Goal: Task Accomplishment & Management: Complete application form

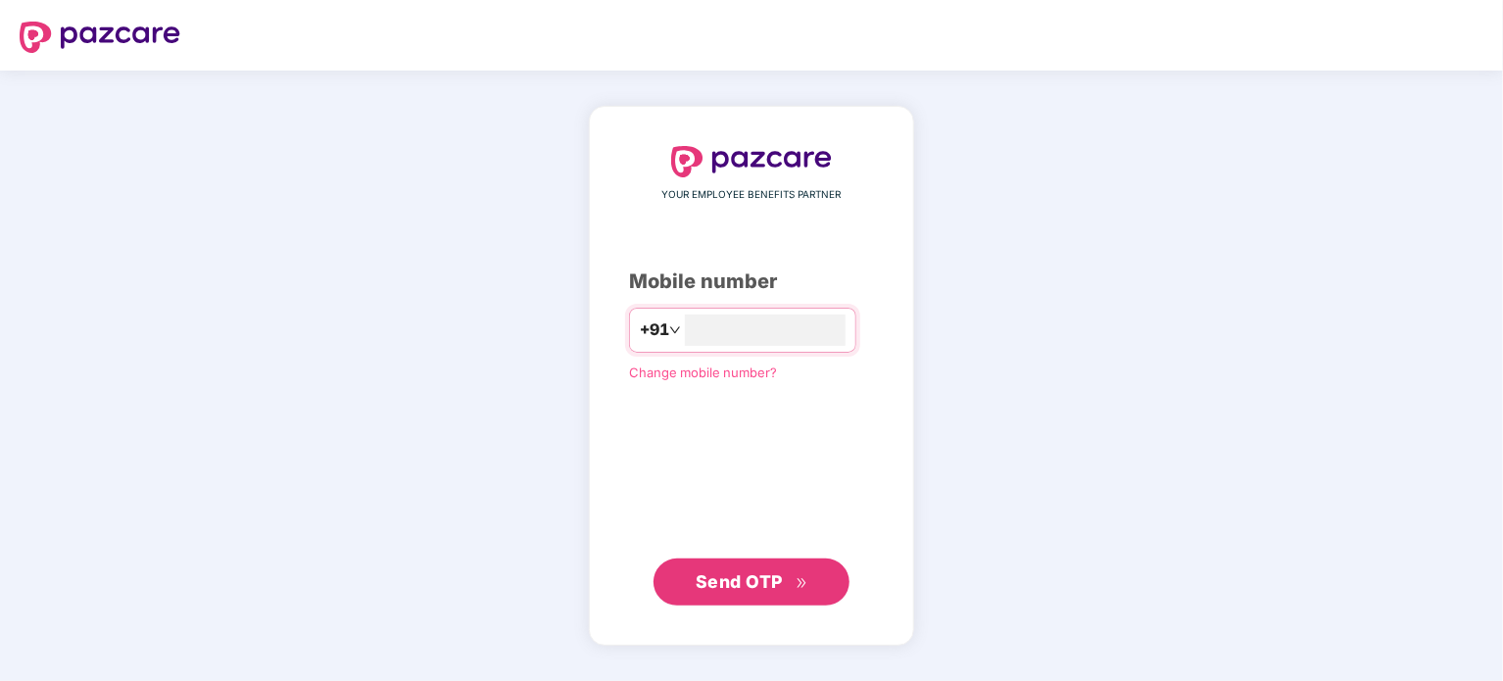
click at [125, 23] on img at bounding box center [100, 37] width 161 height 31
type input "**********"
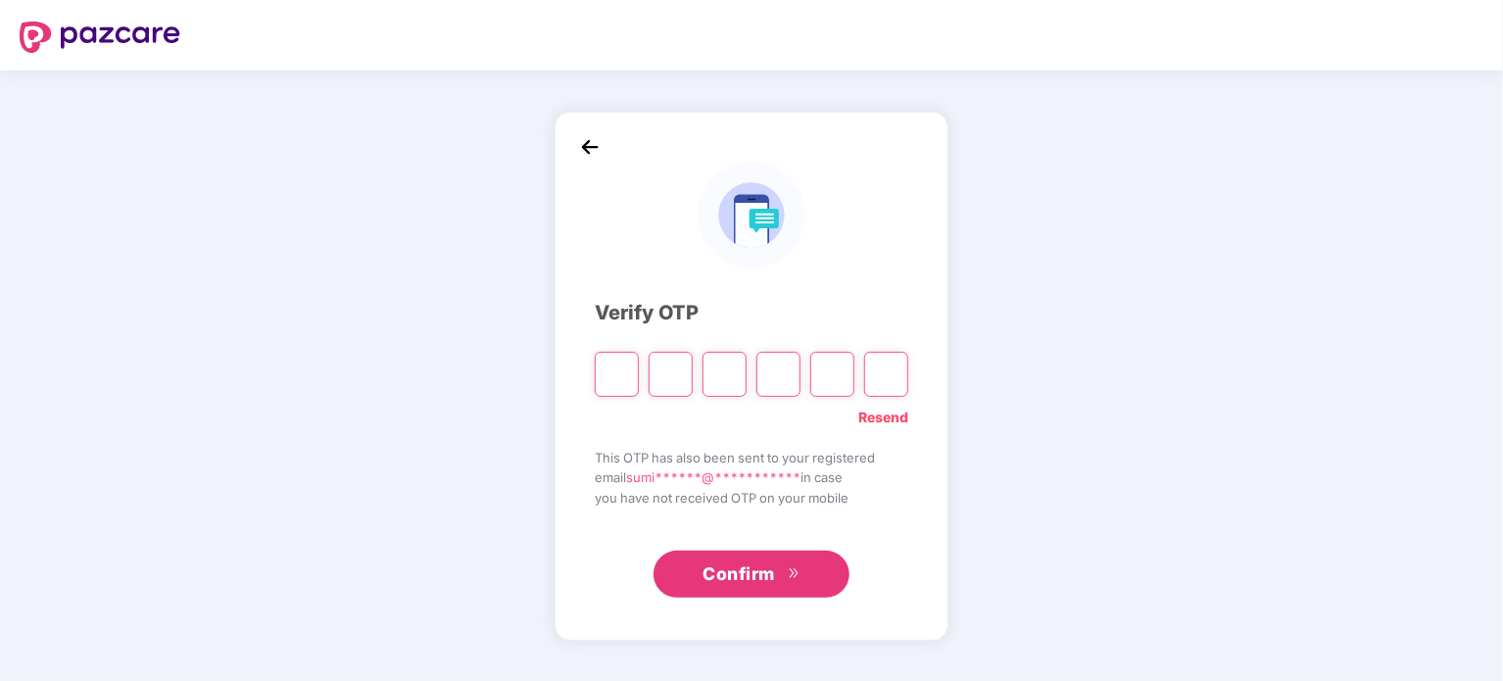
type input "*"
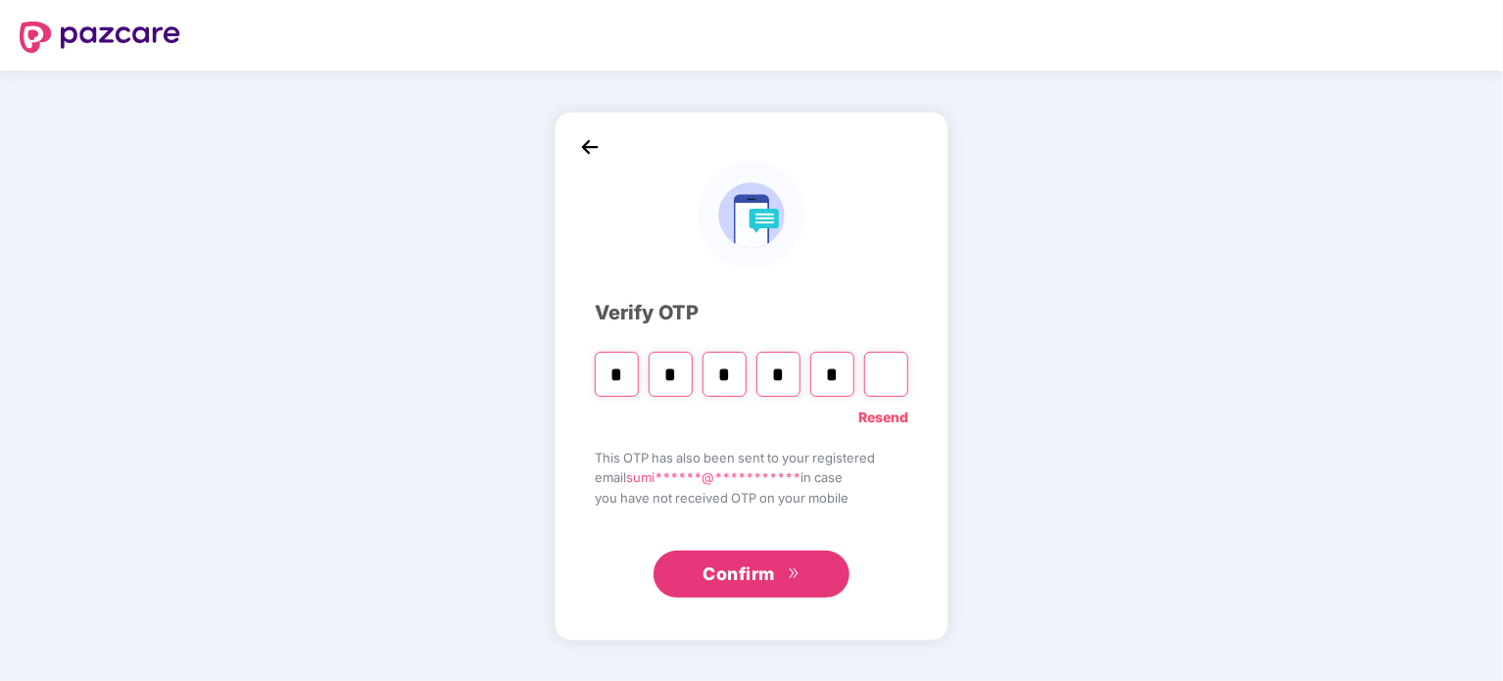
type input "*"
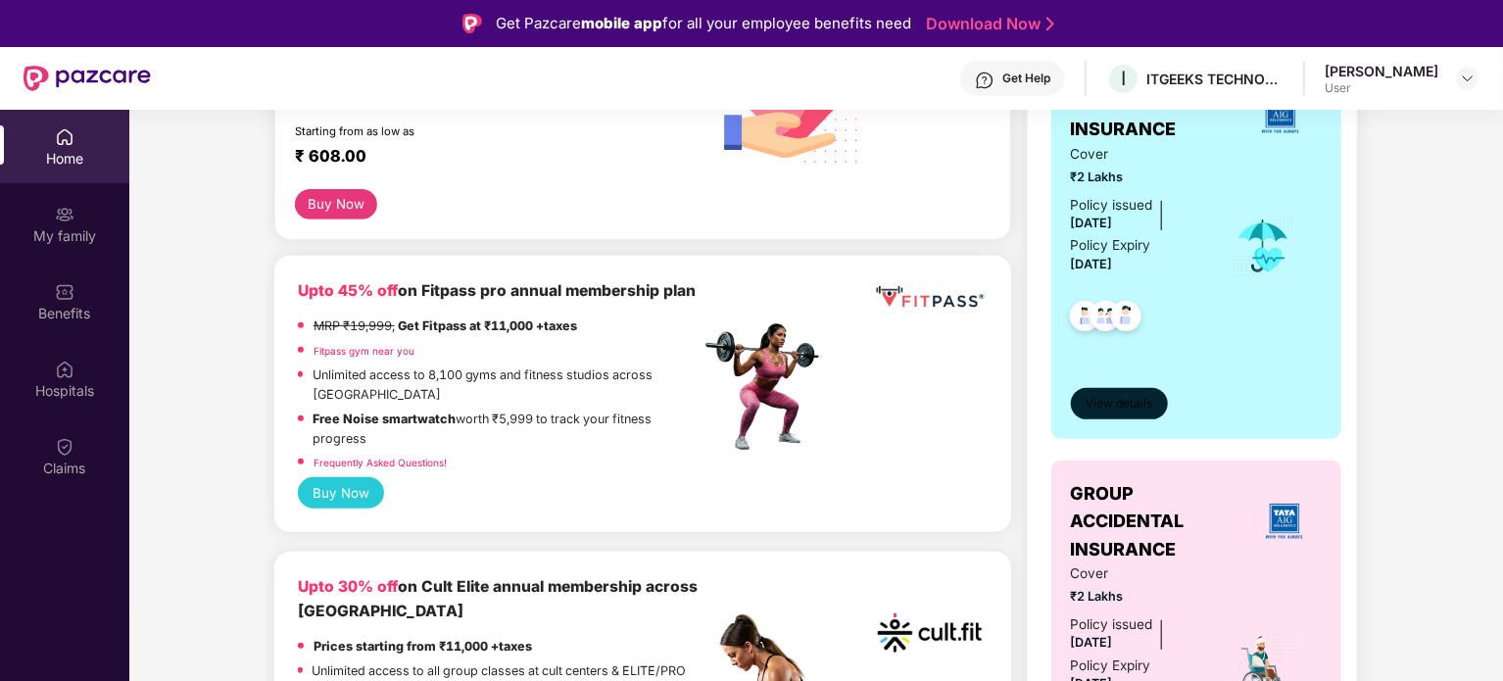
scroll to position [367, 0]
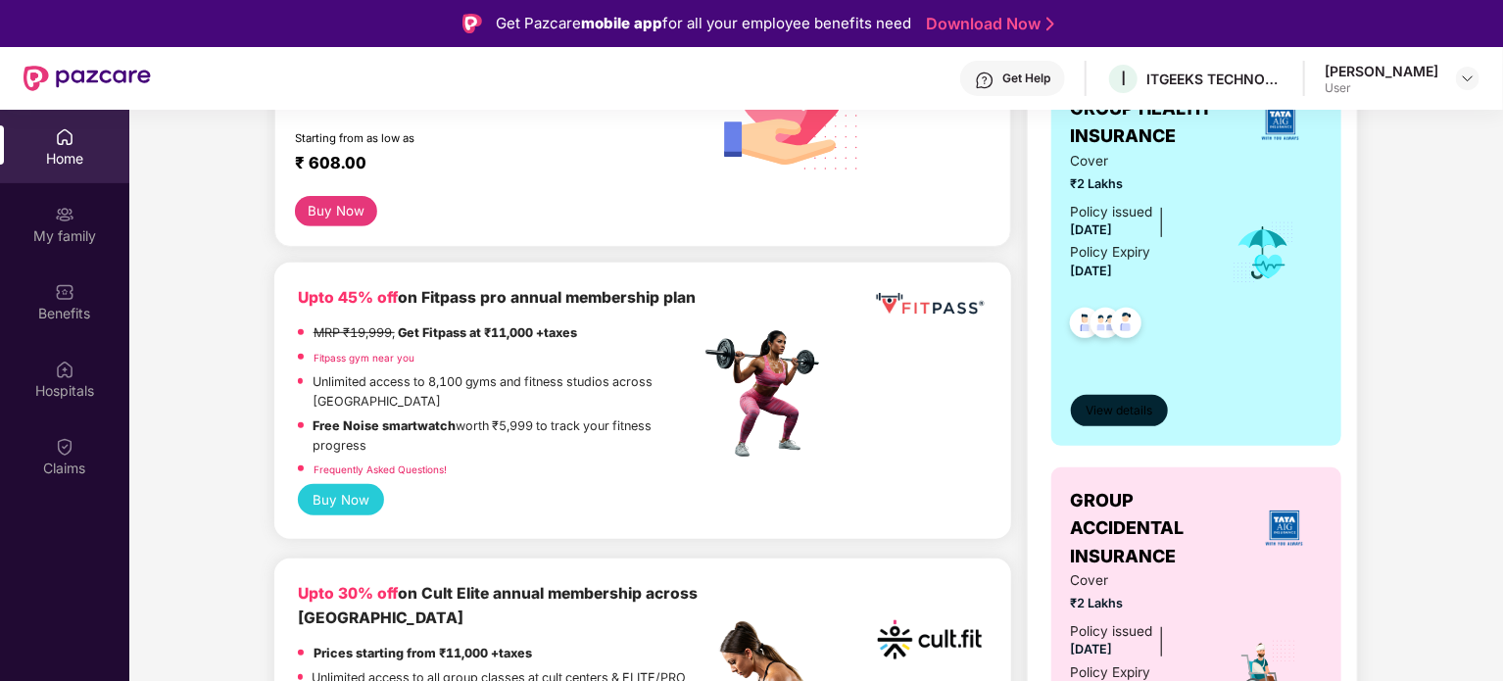
click at [1131, 407] on span "View details" at bounding box center [1118, 411] width 67 height 19
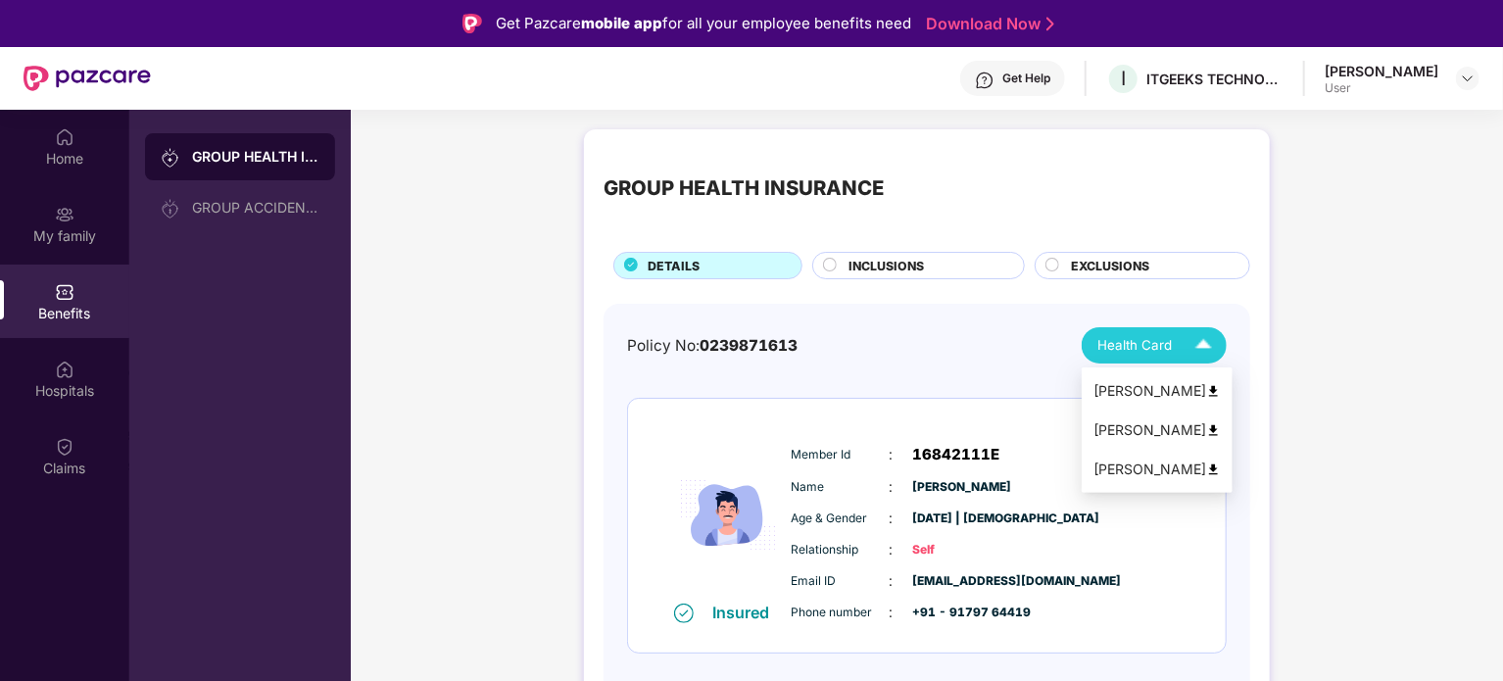
click at [1161, 329] on div "Health Card" at bounding box center [1158, 345] width 123 height 34
click at [1148, 385] on div "[PERSON_NAME]" at bounding box center [1156, 391] width 127 height 22
click at [973, 268] on div "INCLUSIONS" at bounding box center [926, 268] width 175 height 22
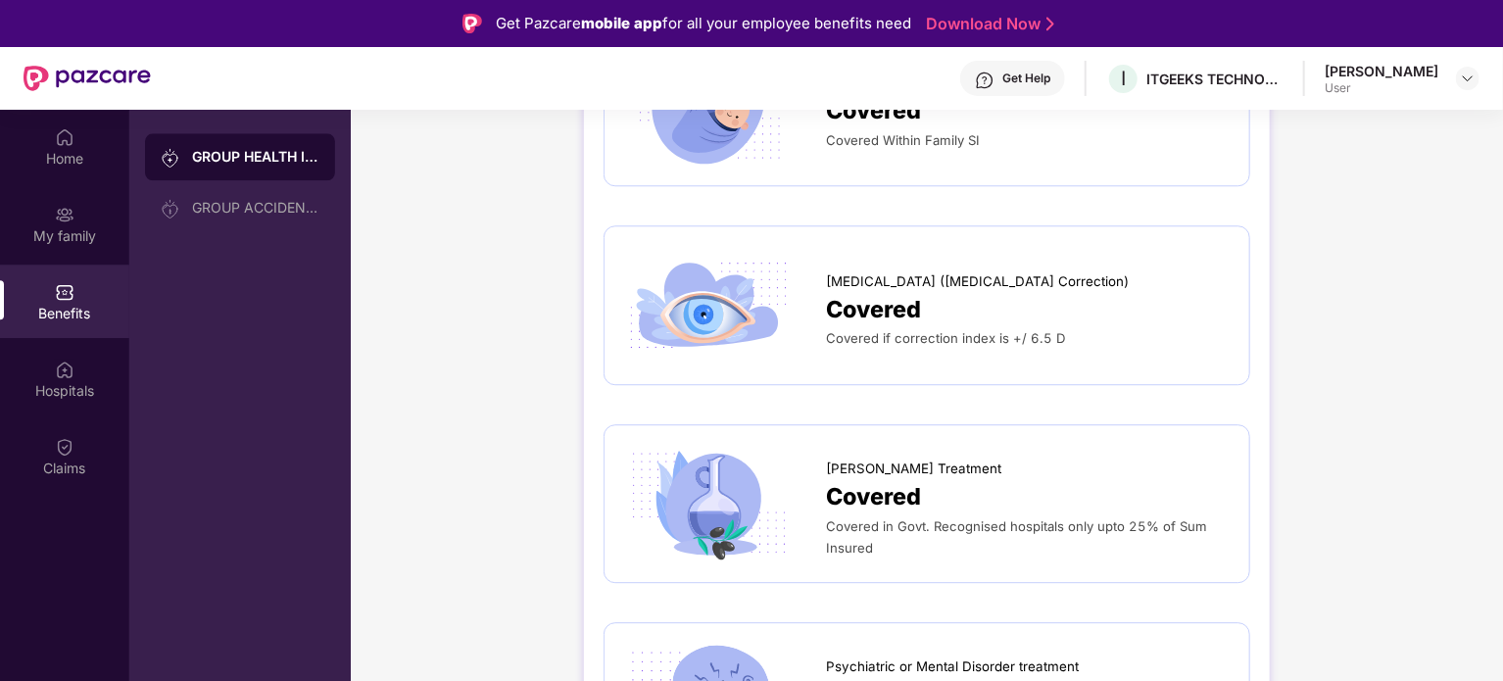
scroll to position [2639, 0]
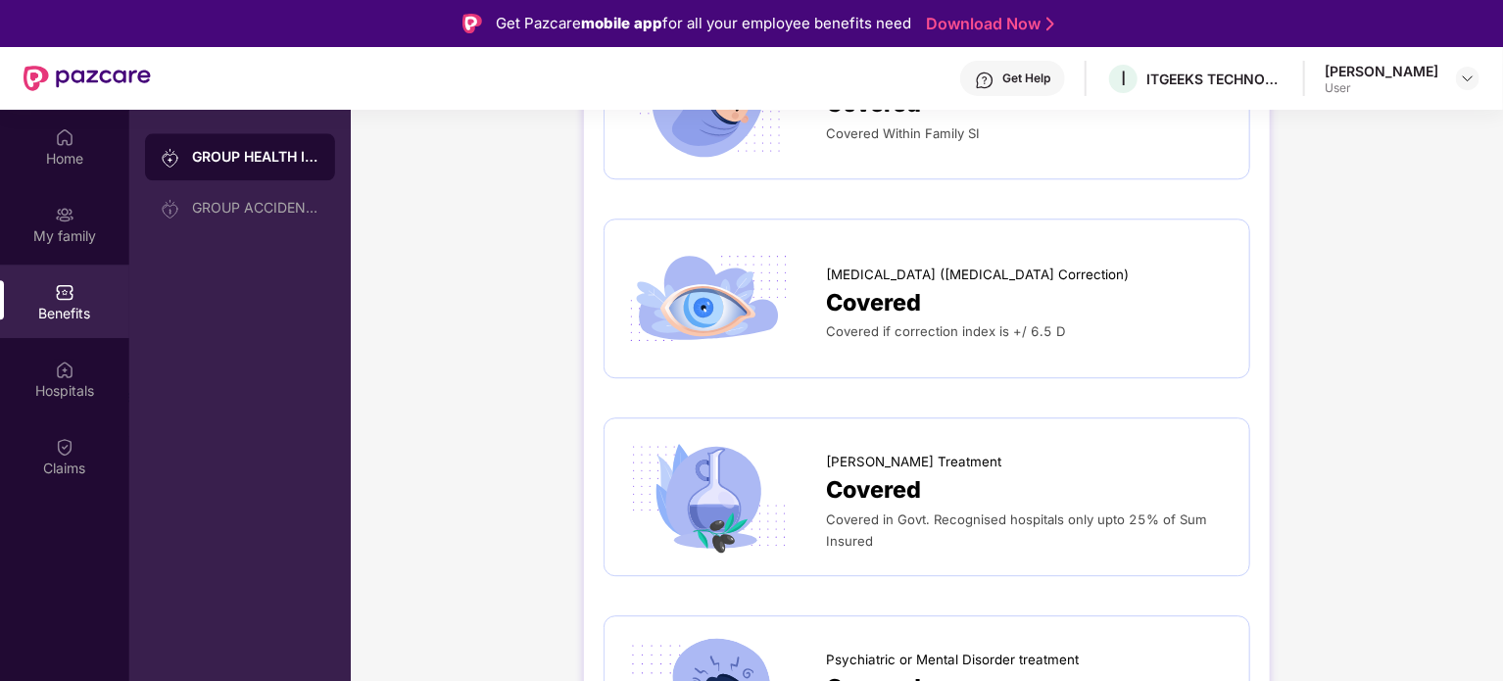
click at [945, 333] on span "Covered if correction index is +/ 6.5 D" at bounding box center [945, 331] width 239 height 16
drag, startPoint x: 945, startPoint y: 333, endPoint x: 873, endPoint y: 282, distance: 88.6
click at [873, 282] on span "[MEDICAL_DATA] ([MEDICAL_DATA] Correction)" at bounding box center [977, 274] width 303 height 21
click at [873, 281] on span "[MEDICAL_DATA] ([MEDICAL_DATA] Correction)" at bounding box center [977, 274] width 303 height 21
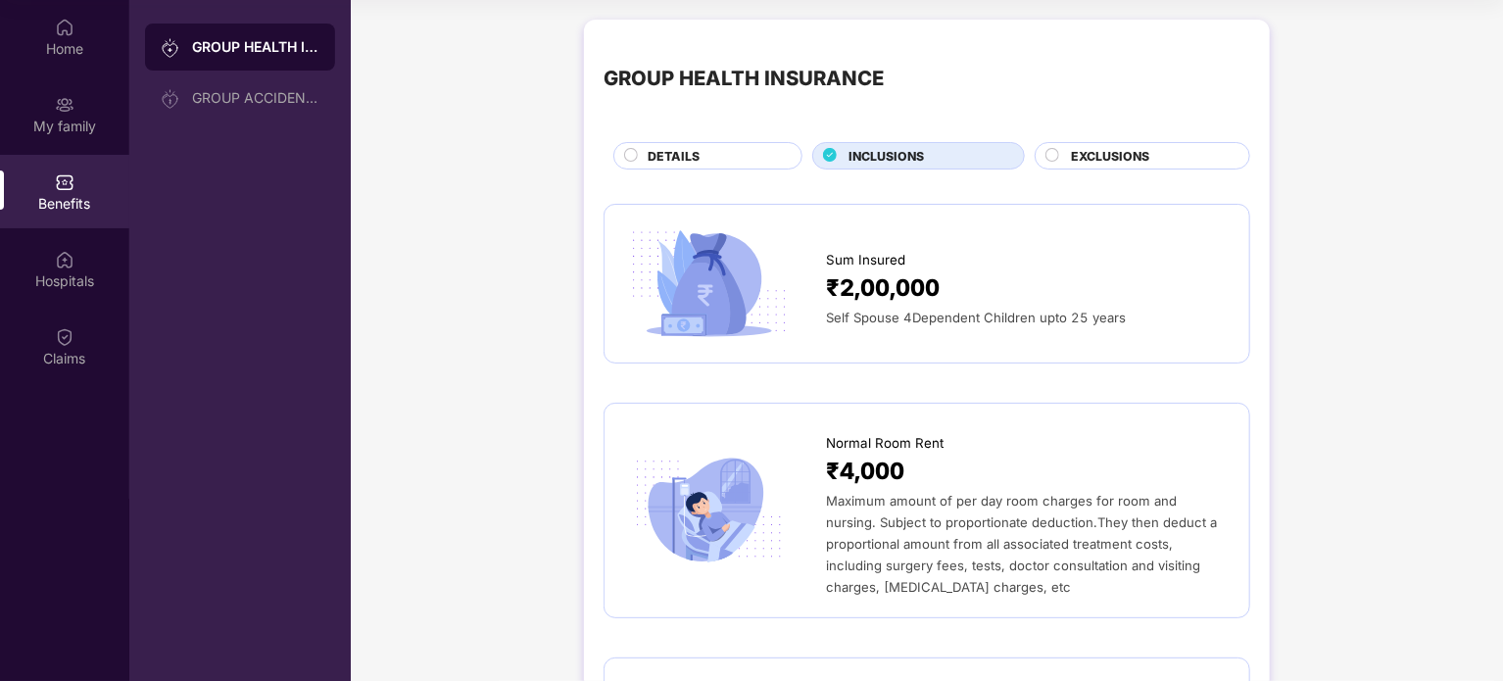
scroll to position [0, 0]
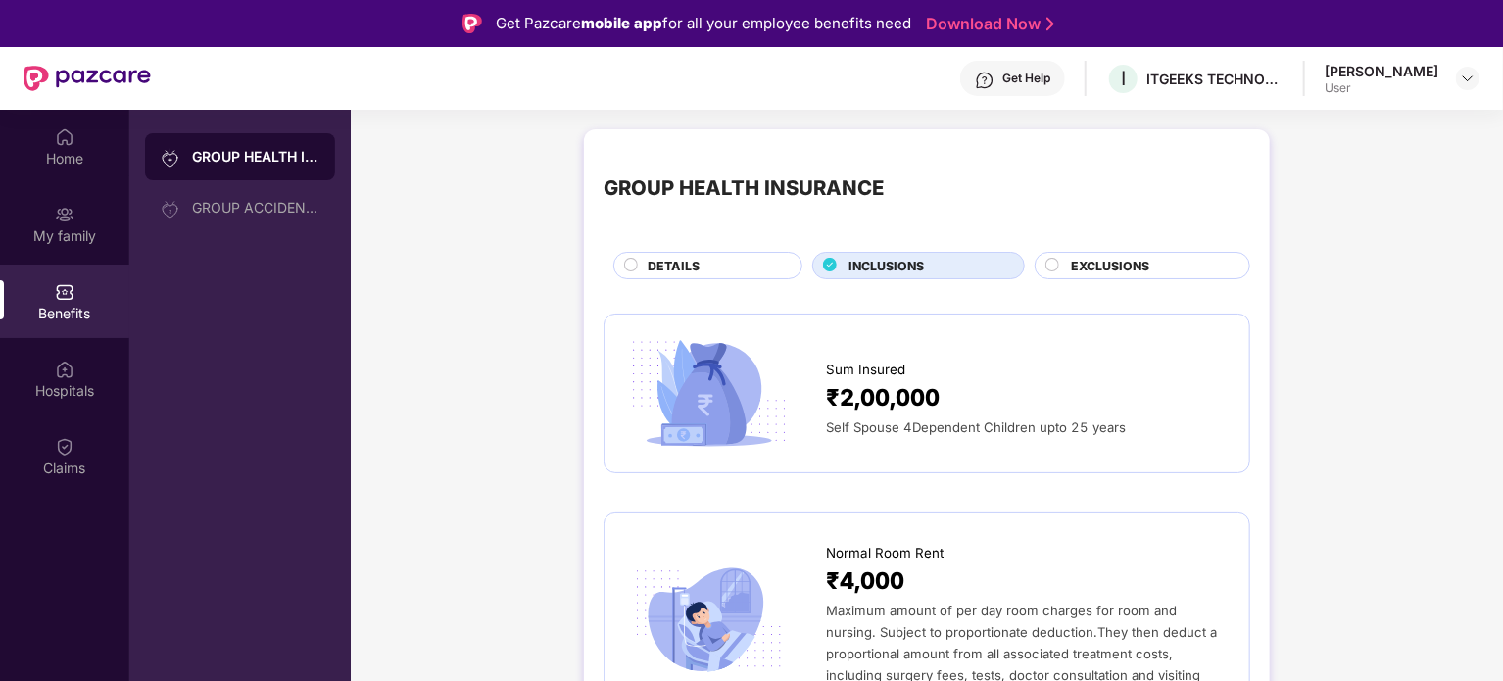
click at [1143, 263] on span "EXCLUSIONS" at bounding box center [1110, 266] width 78 height 19
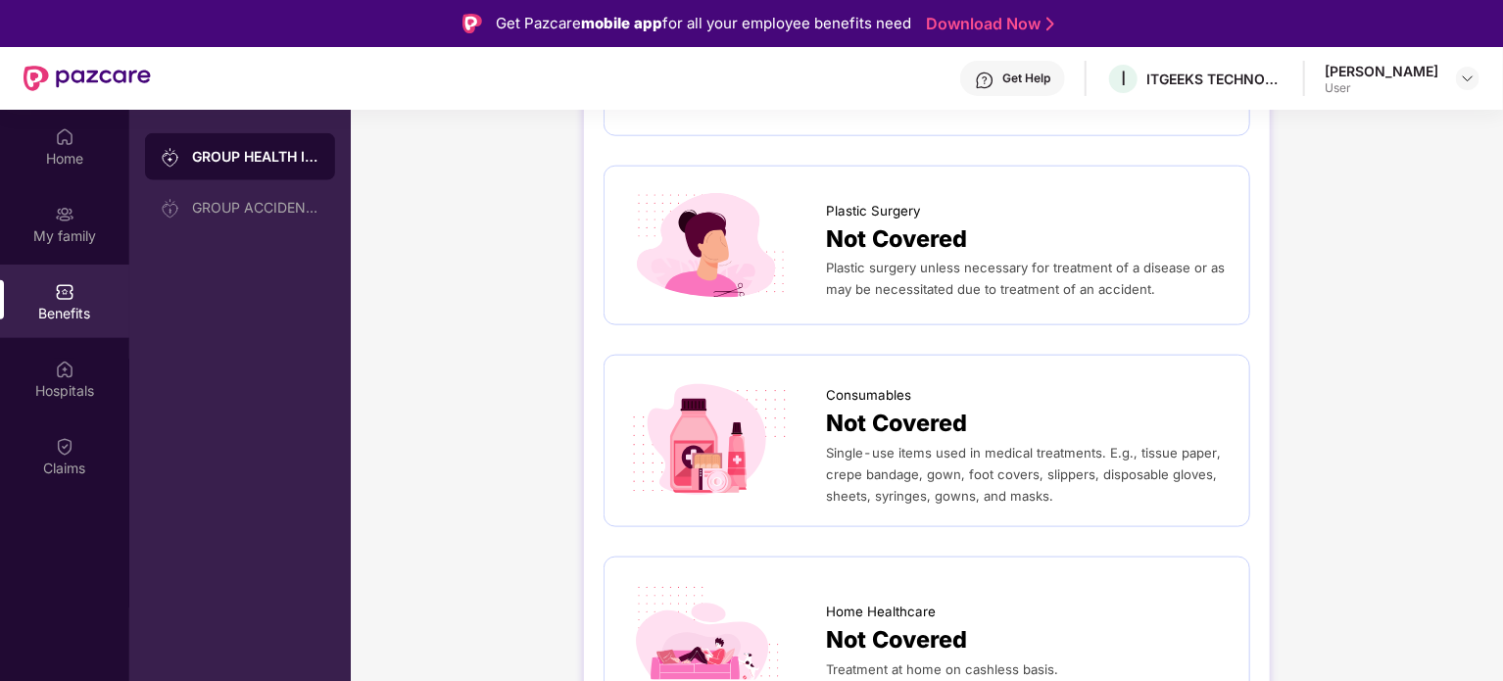
scroll to position [110, 0]
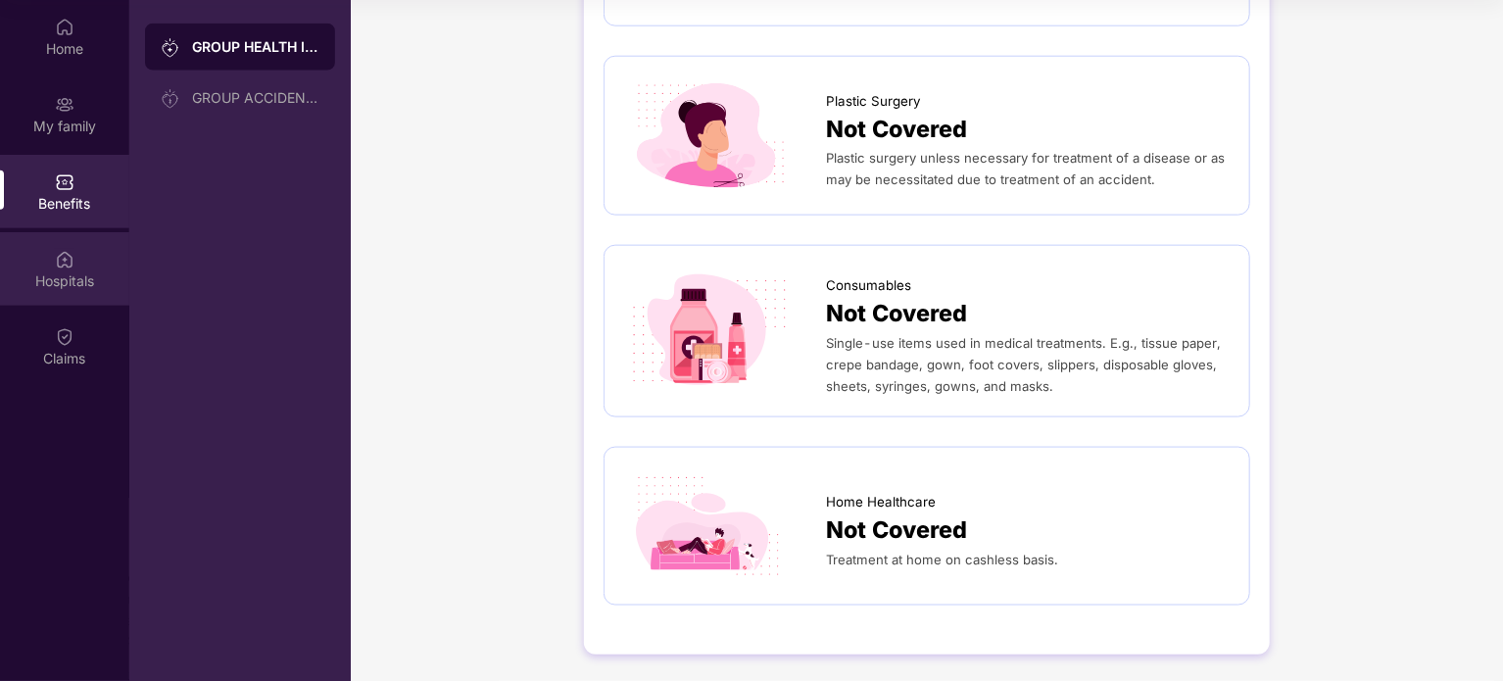
click at [59, 265] on img at bounding box center [65, 260] width 20 height 20
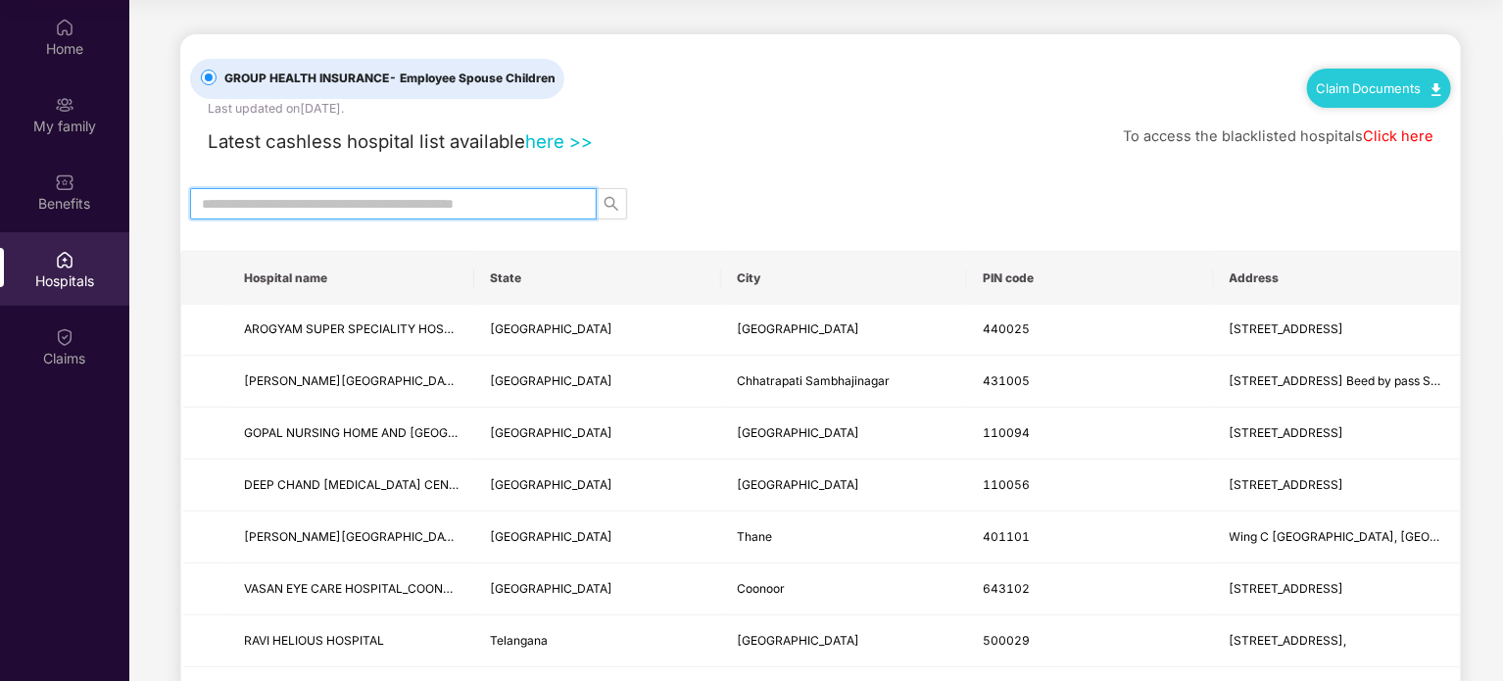
click at [490, 198] on input "text" at bounding box center [385, 204] width 367 height 22
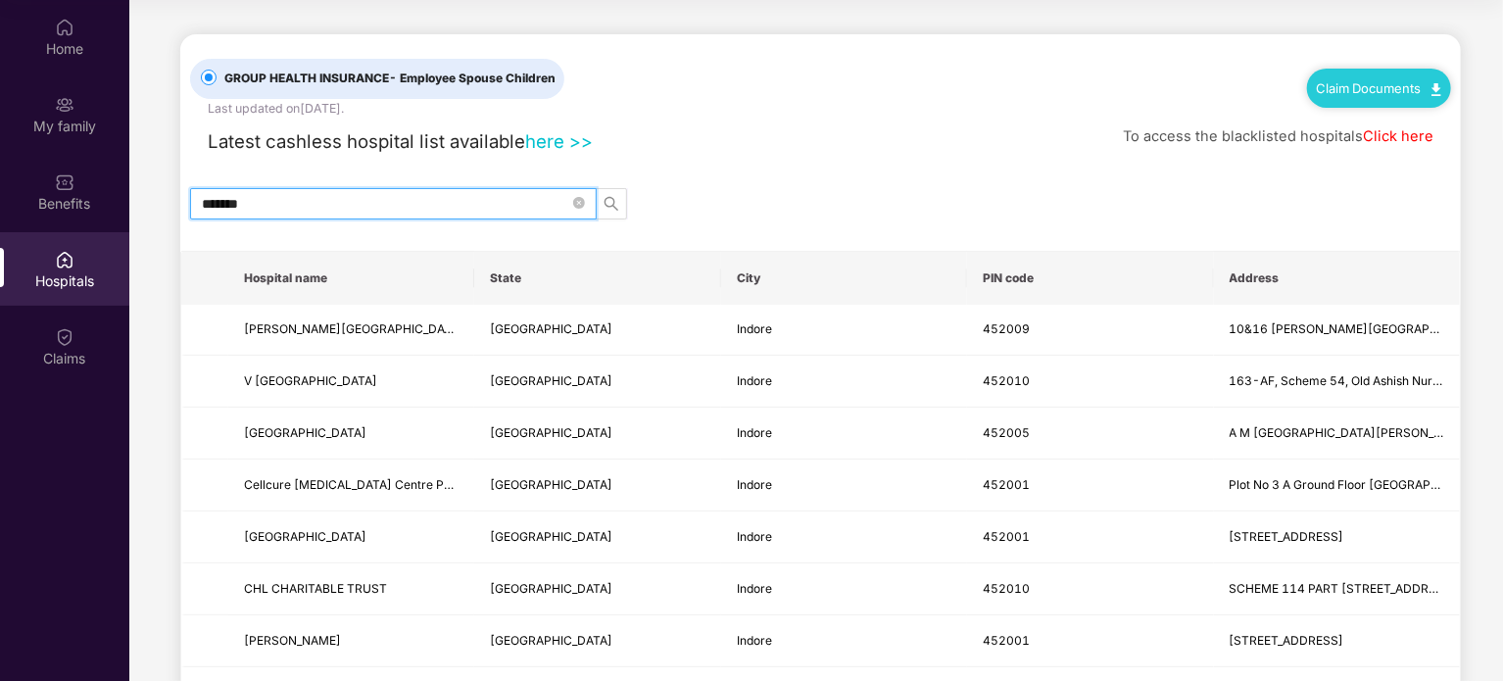
type input "******"
click at [623, 193] on button "button" at bounding box center [611, 203] width 31 height 31
click at [623, 195] on button "button" at bounding box center [611, 203] width 31 height 31
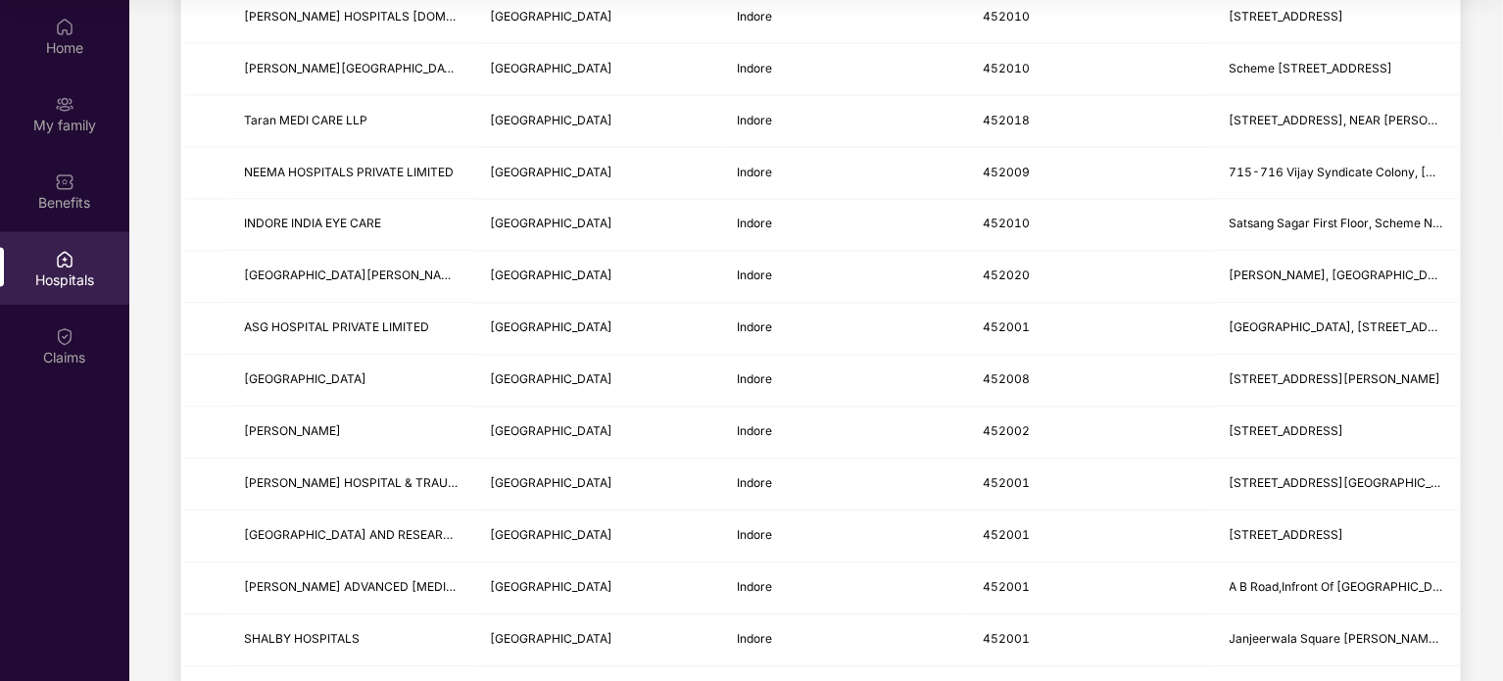
scroll to position [1867, 0]
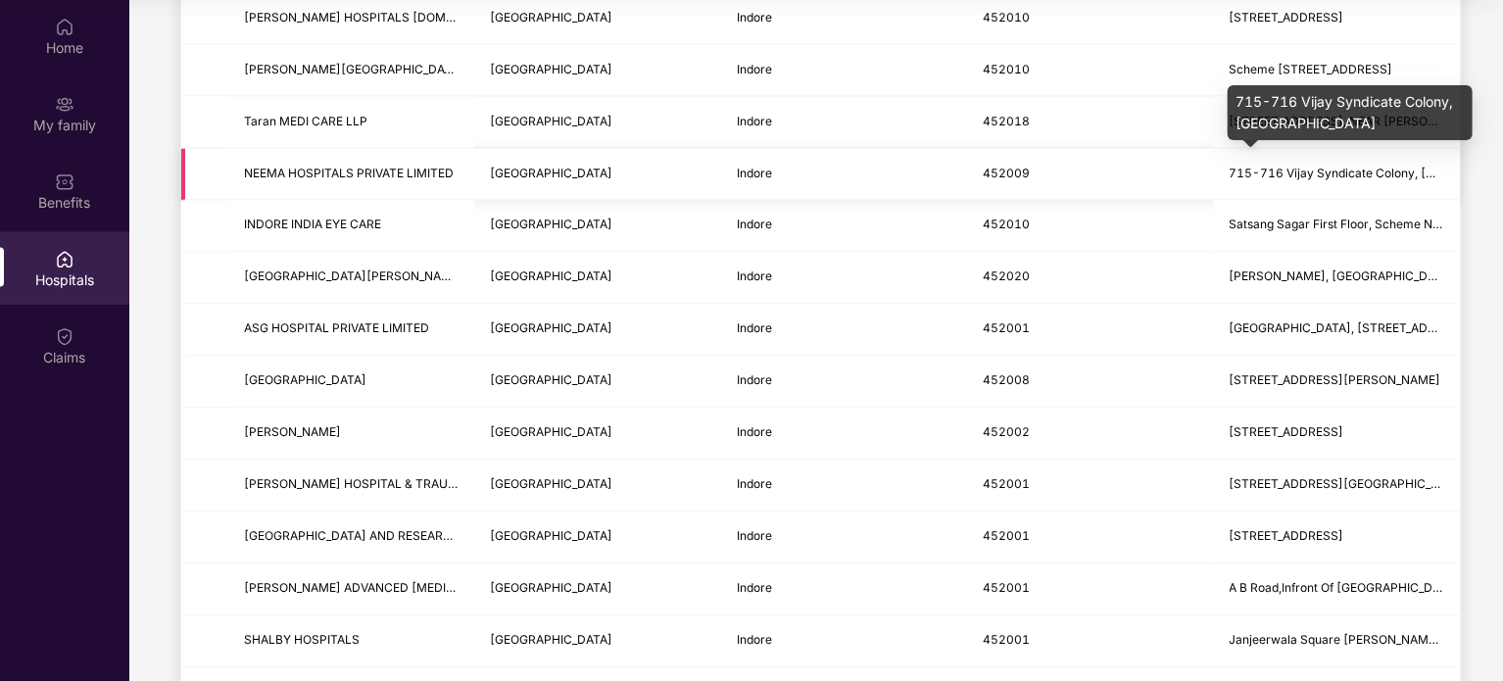
click at [1305, 167] on span "715-716 Vijay Syndicate Colony, [GEOGRAPHIC_DATA]" at bounding box center [1386, 174] width 314 height 15
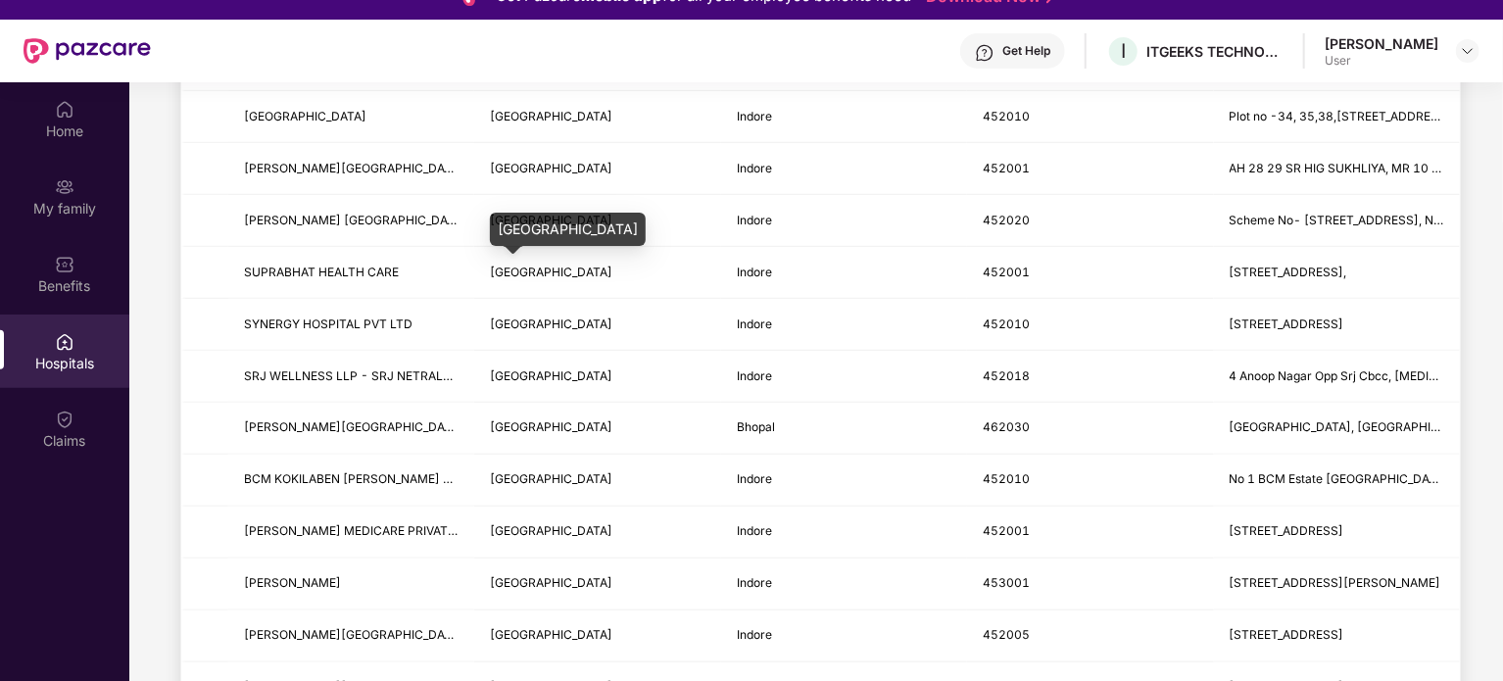
scroll to position [0, 0]
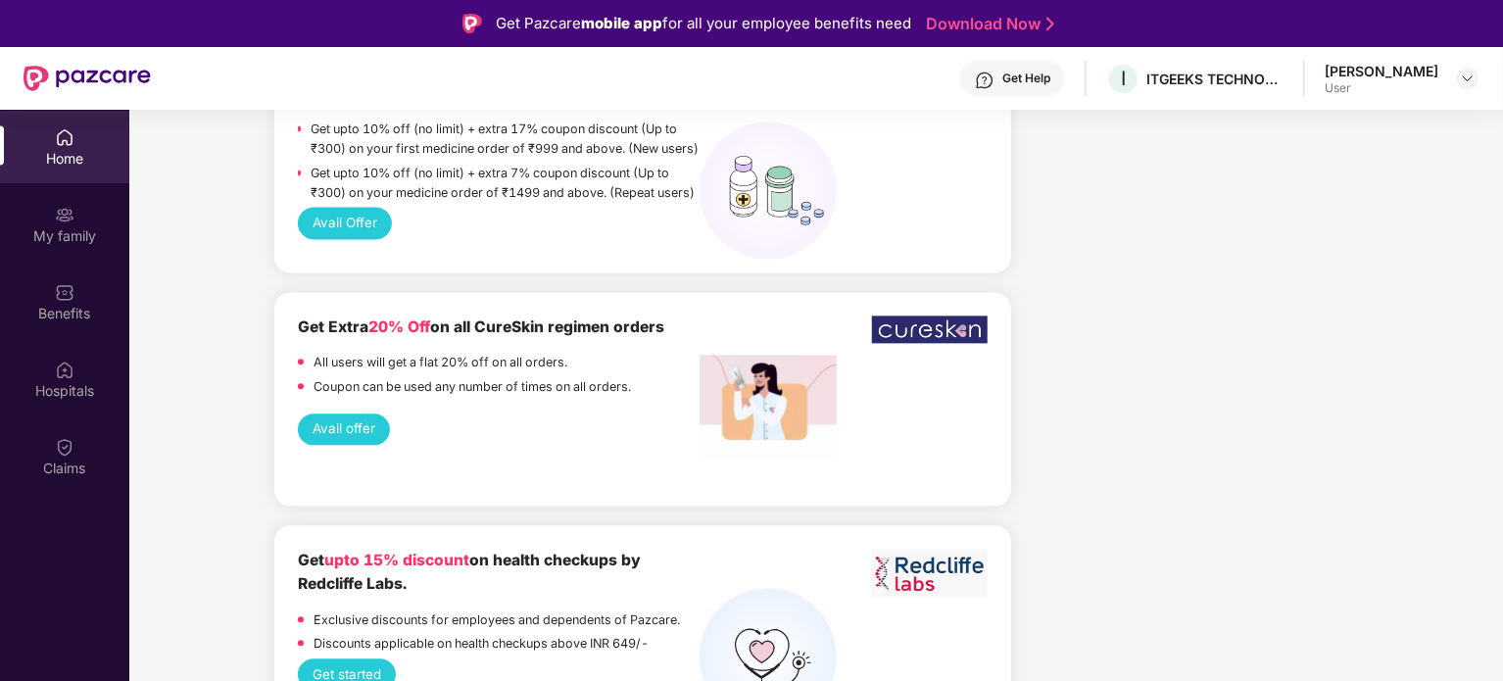
scroll to position [2235, 0]
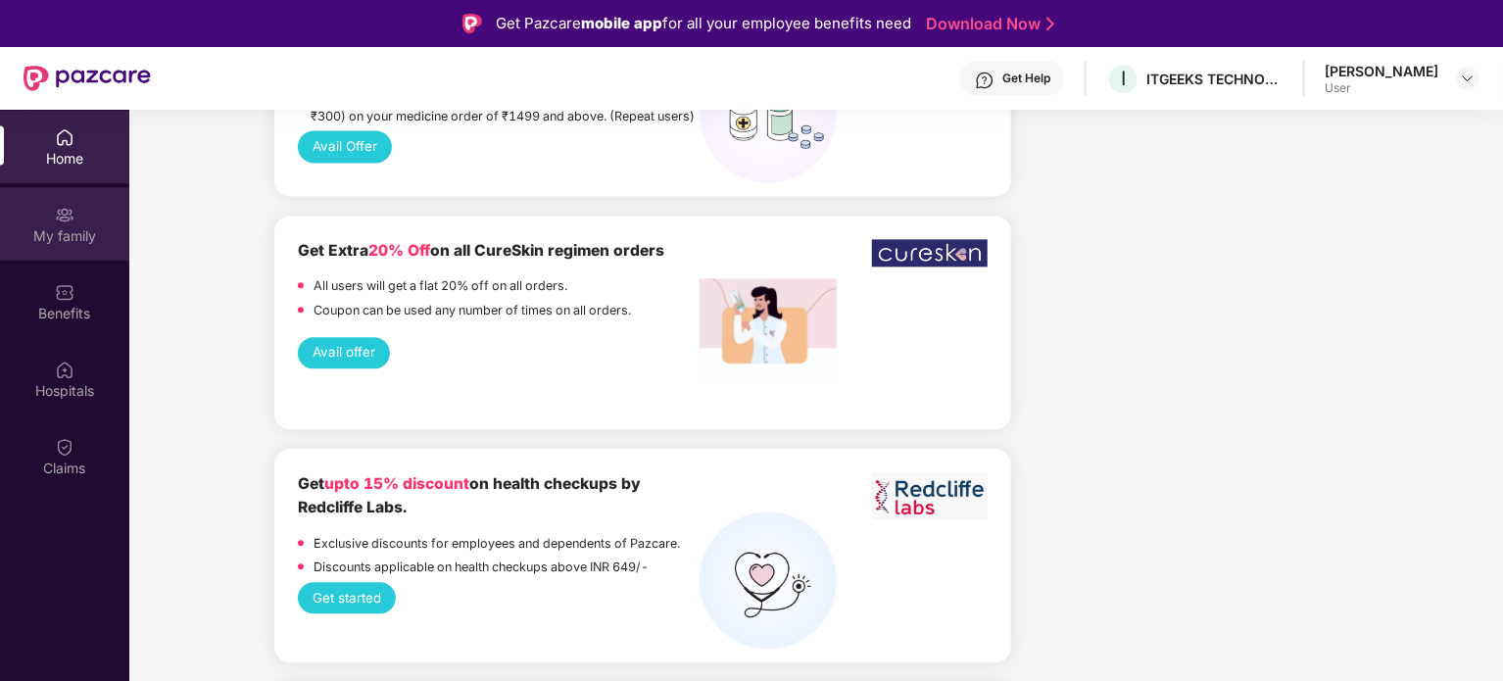
click at [53, 235] on div "My family" at bounding box center [64, 236] width 129 height 20
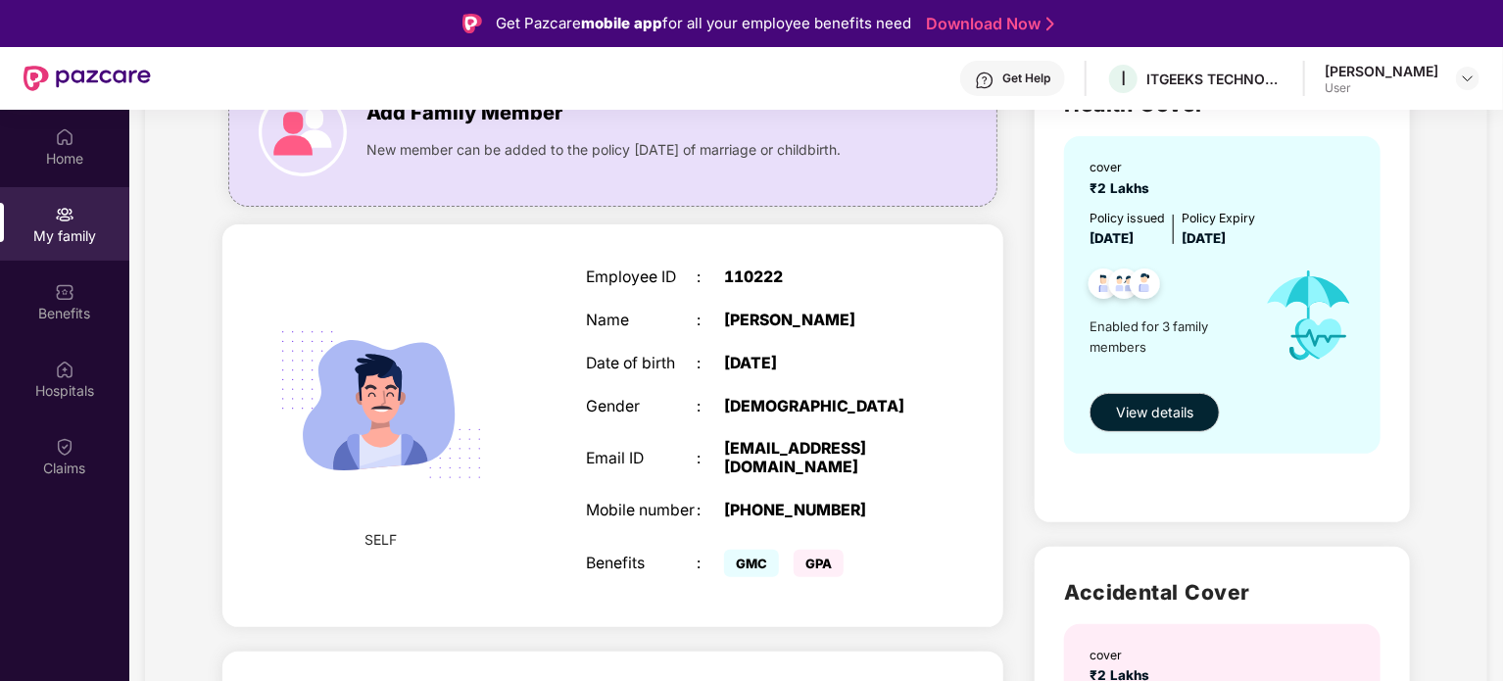
scroll to position [172, 0]
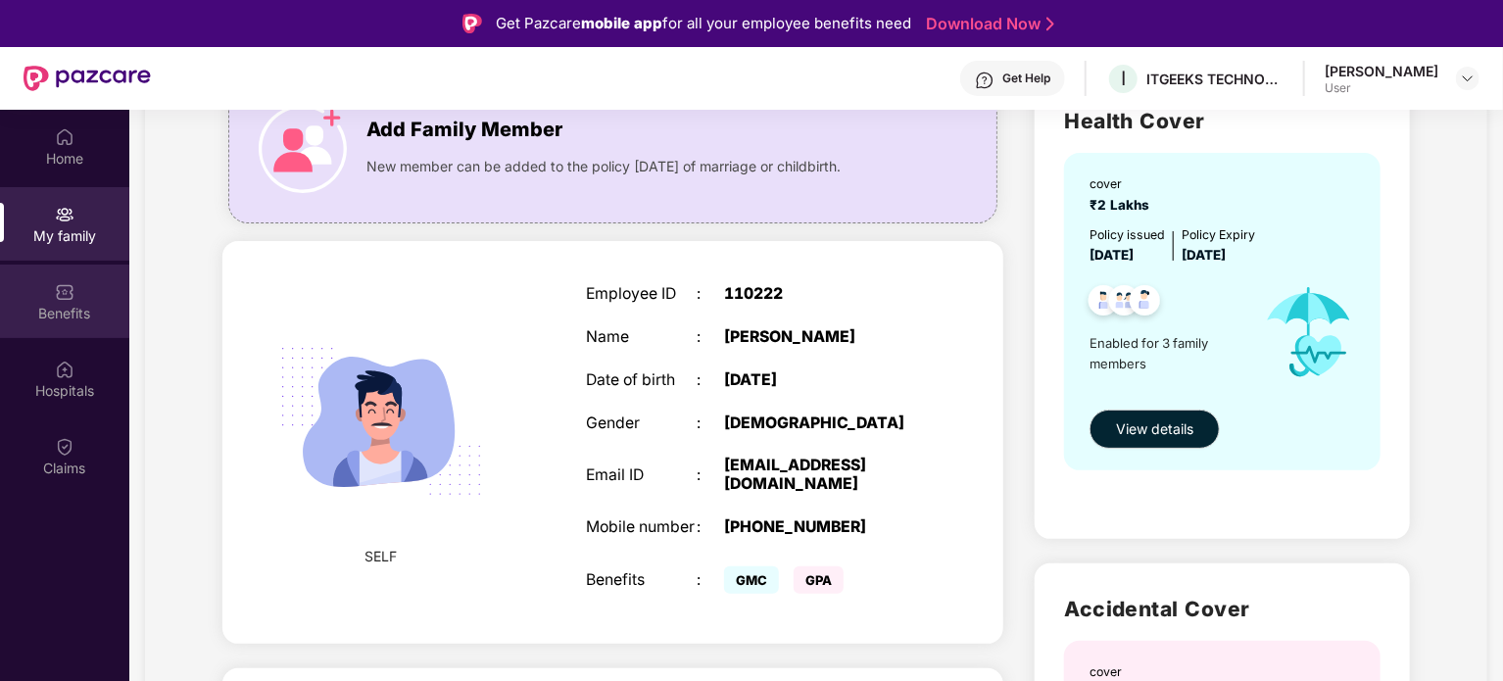
click at [57, 332] on div "Benefits" at bounding box center [64, 300] width 129 height 73
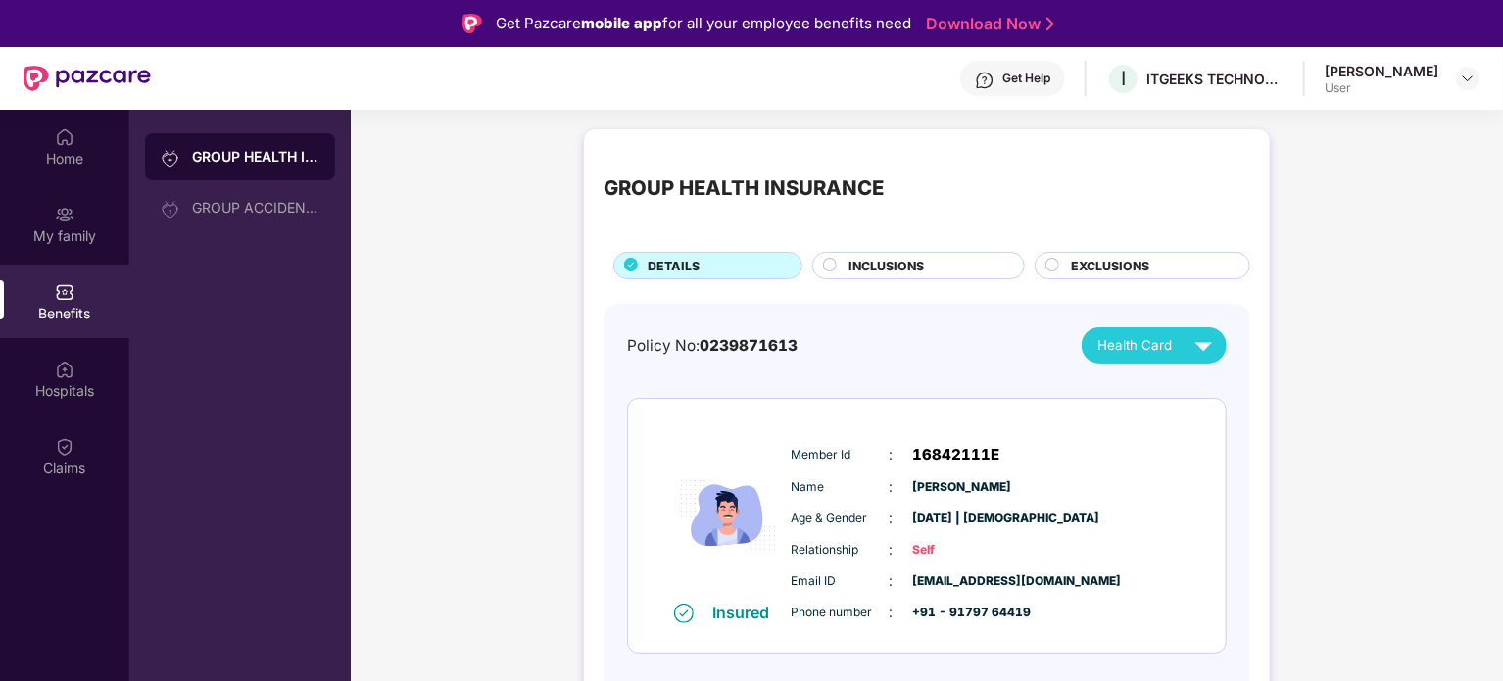
click at [768, 350] on span "0239871613" at bounding box center [748, 345] width 98 height 19
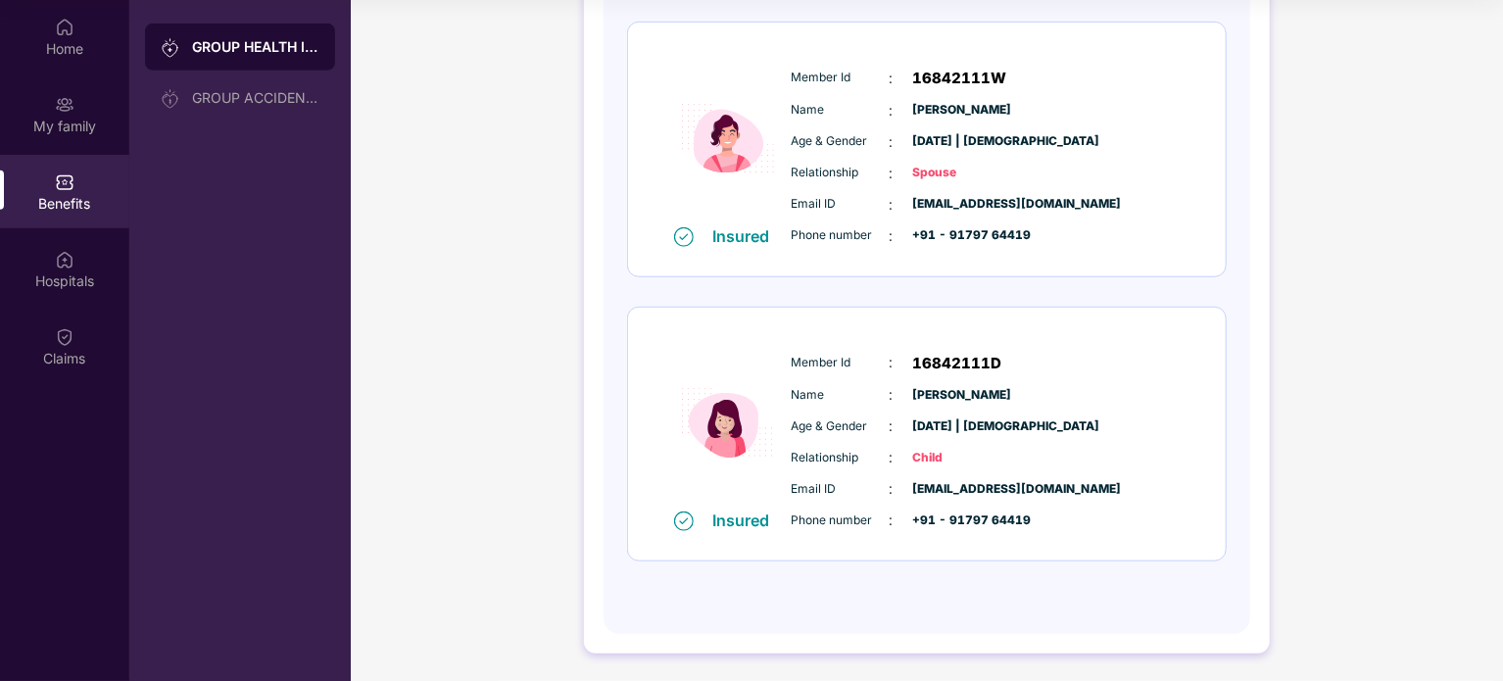
scroll to position [109, 0]
click at [954, 371] on span "16842111D" at bounding box center [957, 365] width 89 height 24
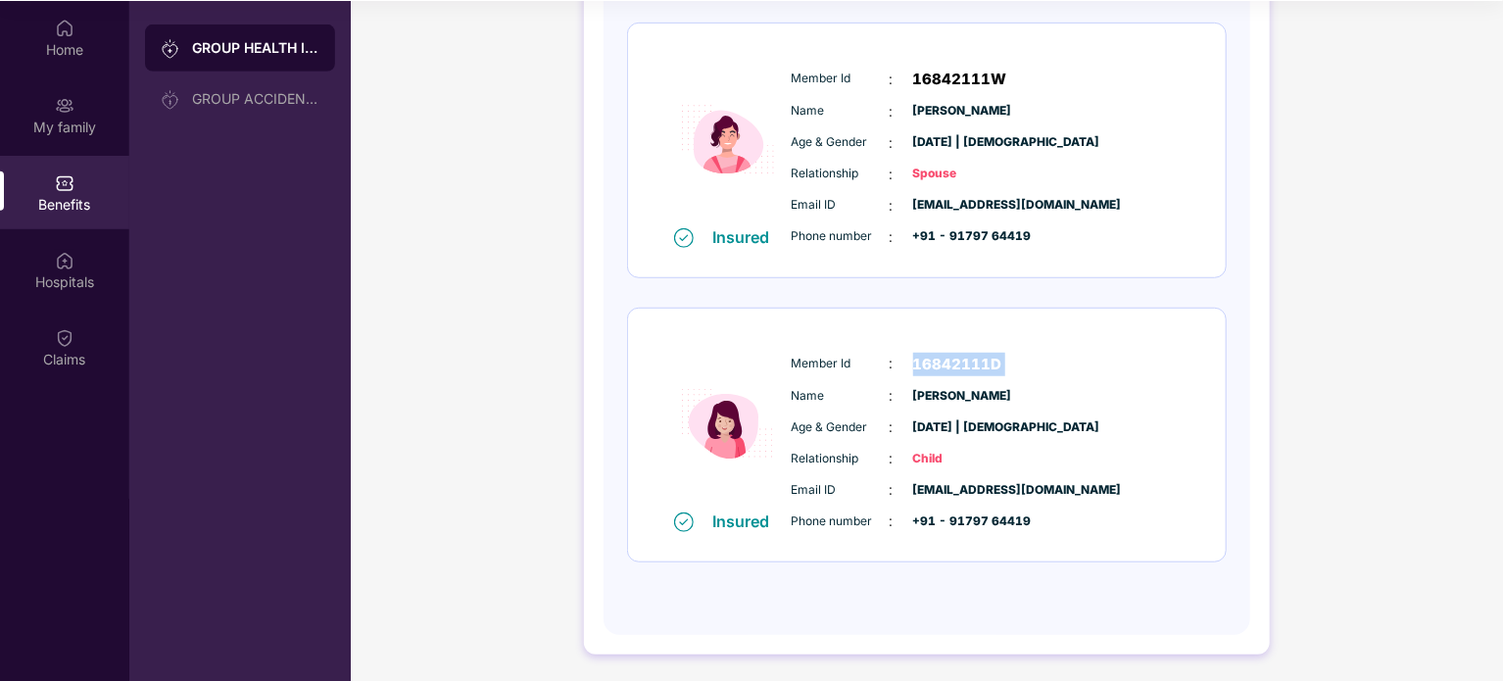
click at [954, 371] on span "16842111D" at bounding box center [957, 365] width 89 height 24
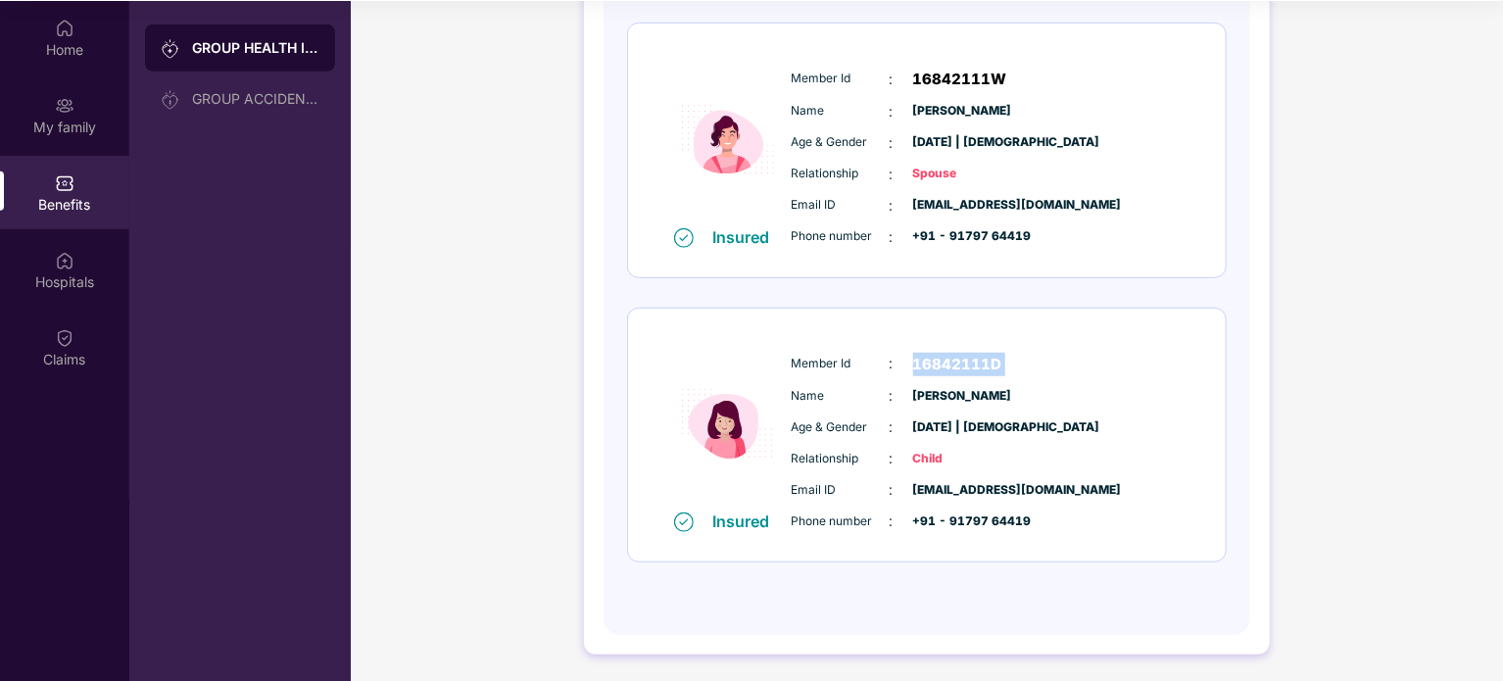
click at [954, 371] on span "16842111D" at bounding box center [957, 365] width 89 height 24
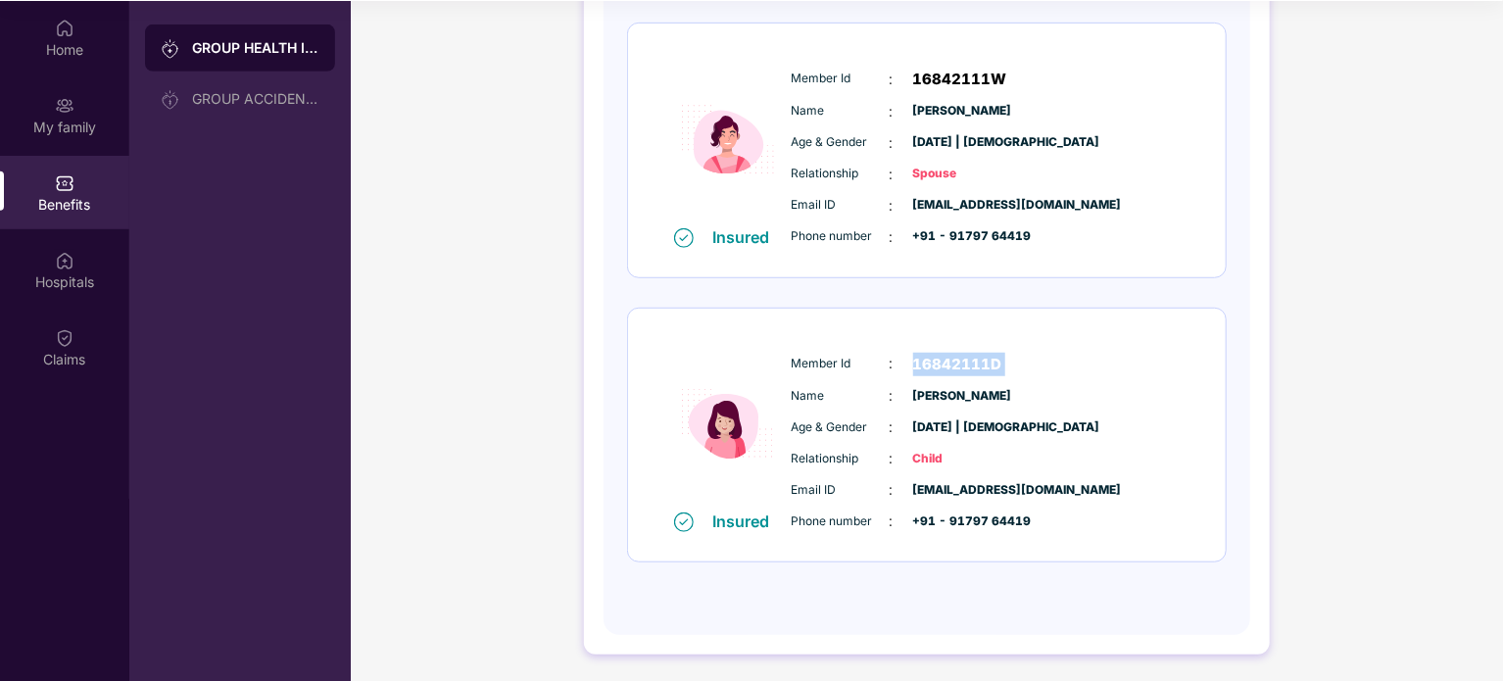
click at [954, 371] on span "16842111D" at bounding box center [957, 365] width 89 height 24
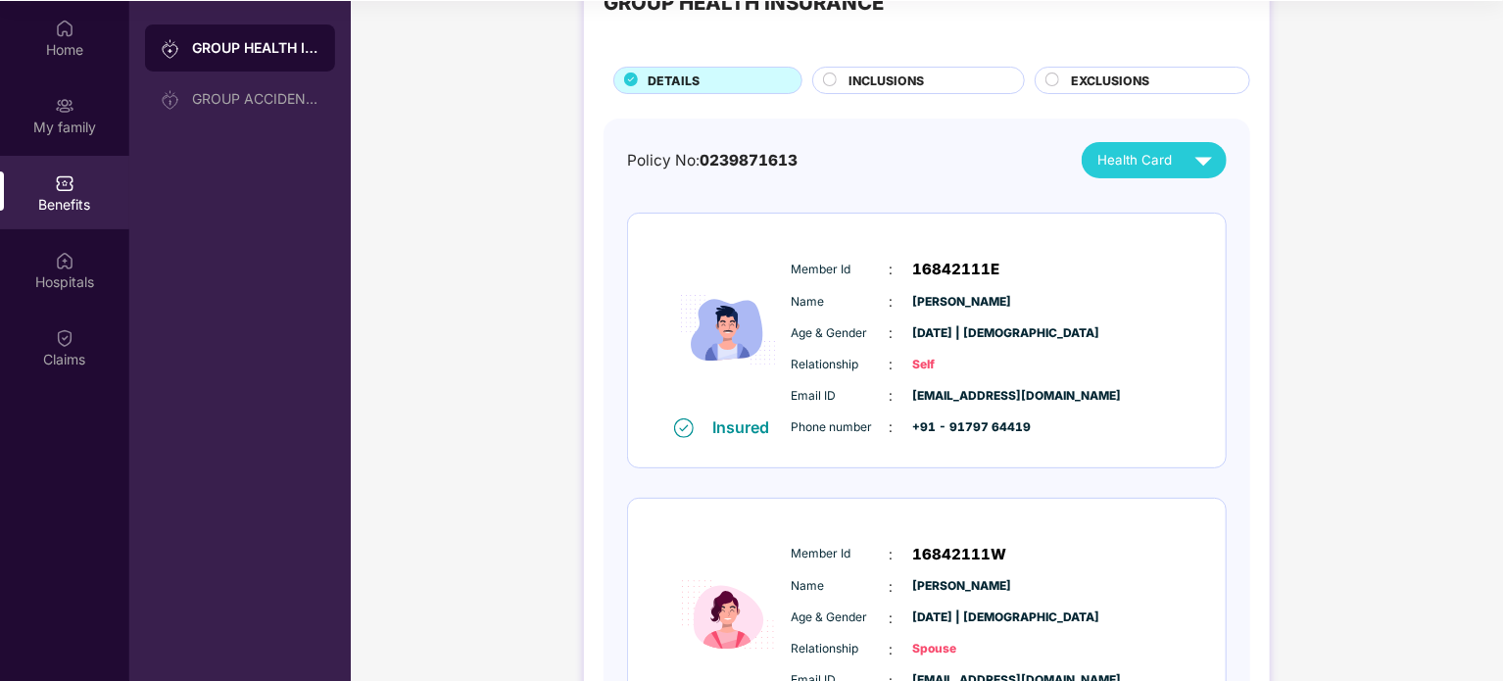
scroll to position [0, 0]
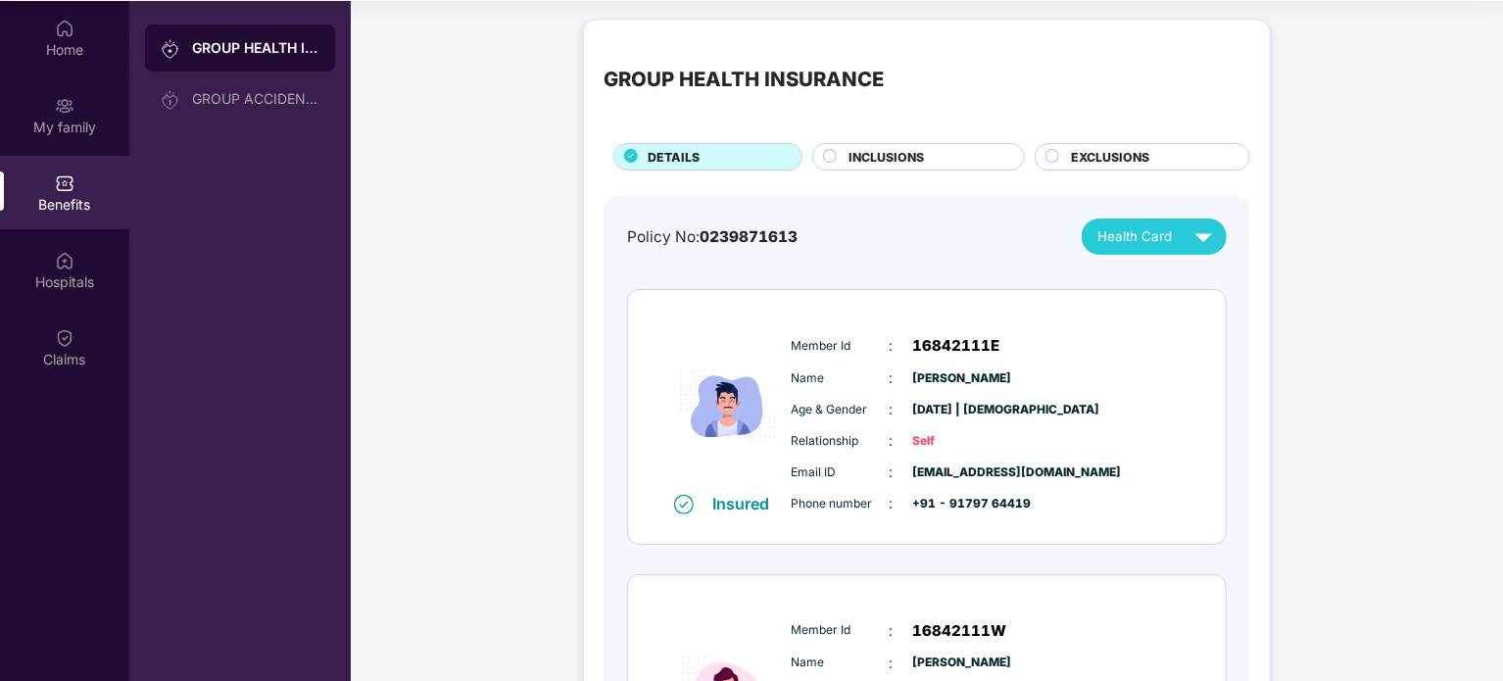
click at [954, 371] on span "[PERSON_NAME]" at bounding box center [962, 378] width 98 height 19
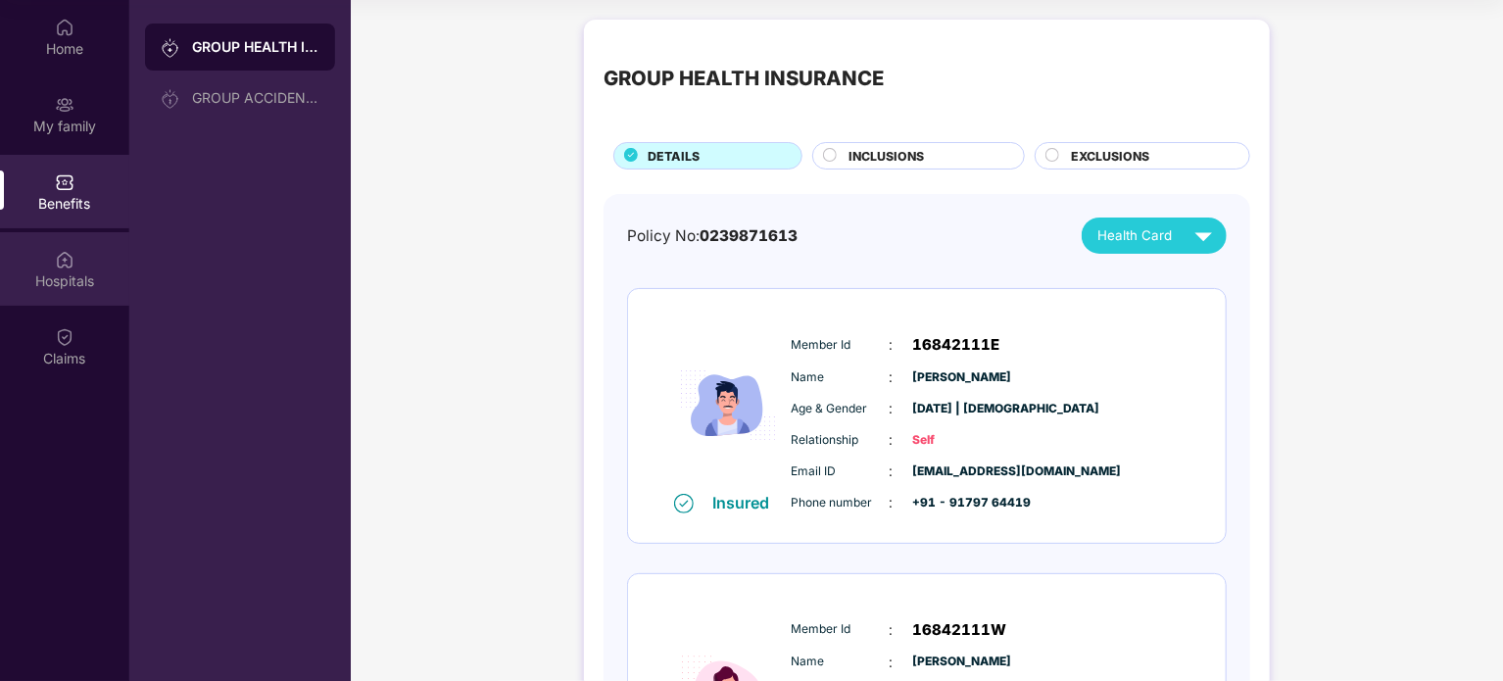
click at [75, 285] on div "Hospitals" at bounding box center [64, 281] width 129 height 20
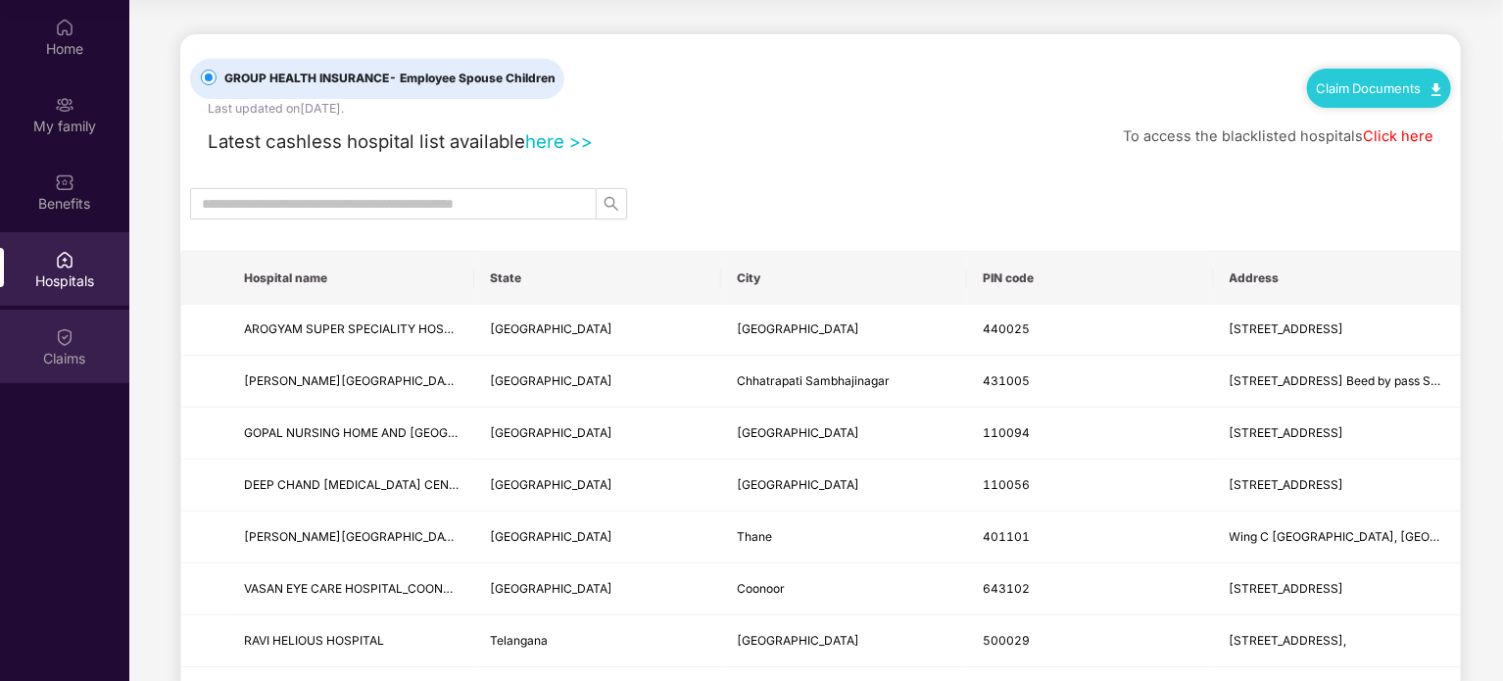
click at [92, 328] on div "Claims" at bounding box center [64, 346] width 129 height 73
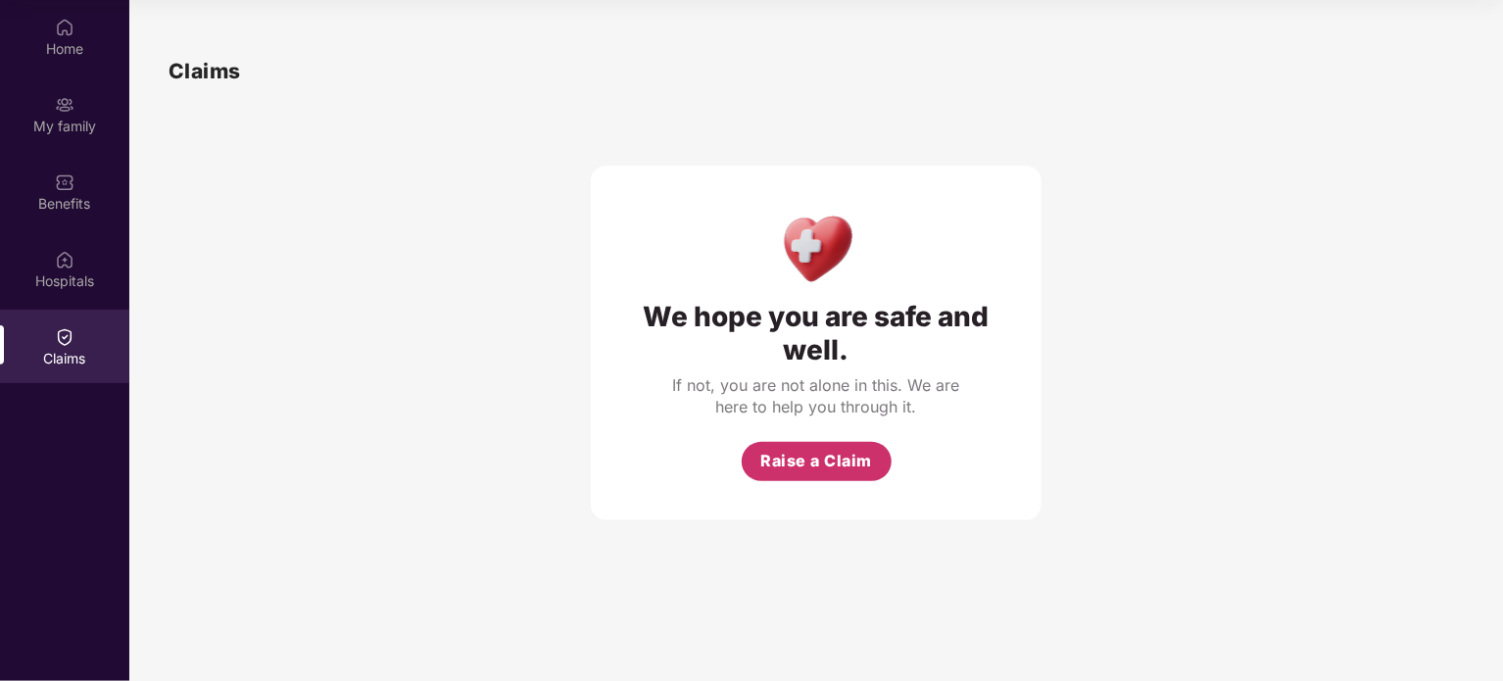
click at [880, 465] on button "Raise a Claim" at bounding box center [817, 461] width 150 height 39
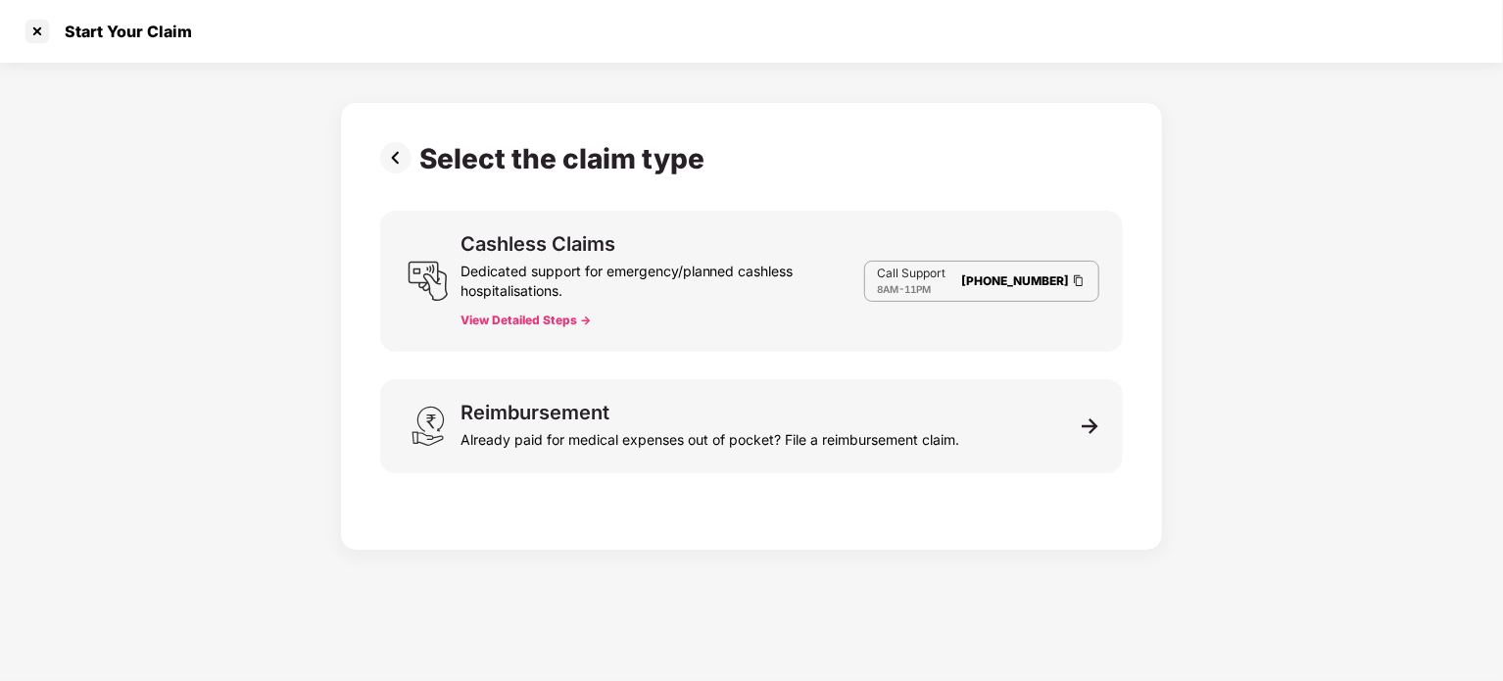
scroll to position [47, 0]
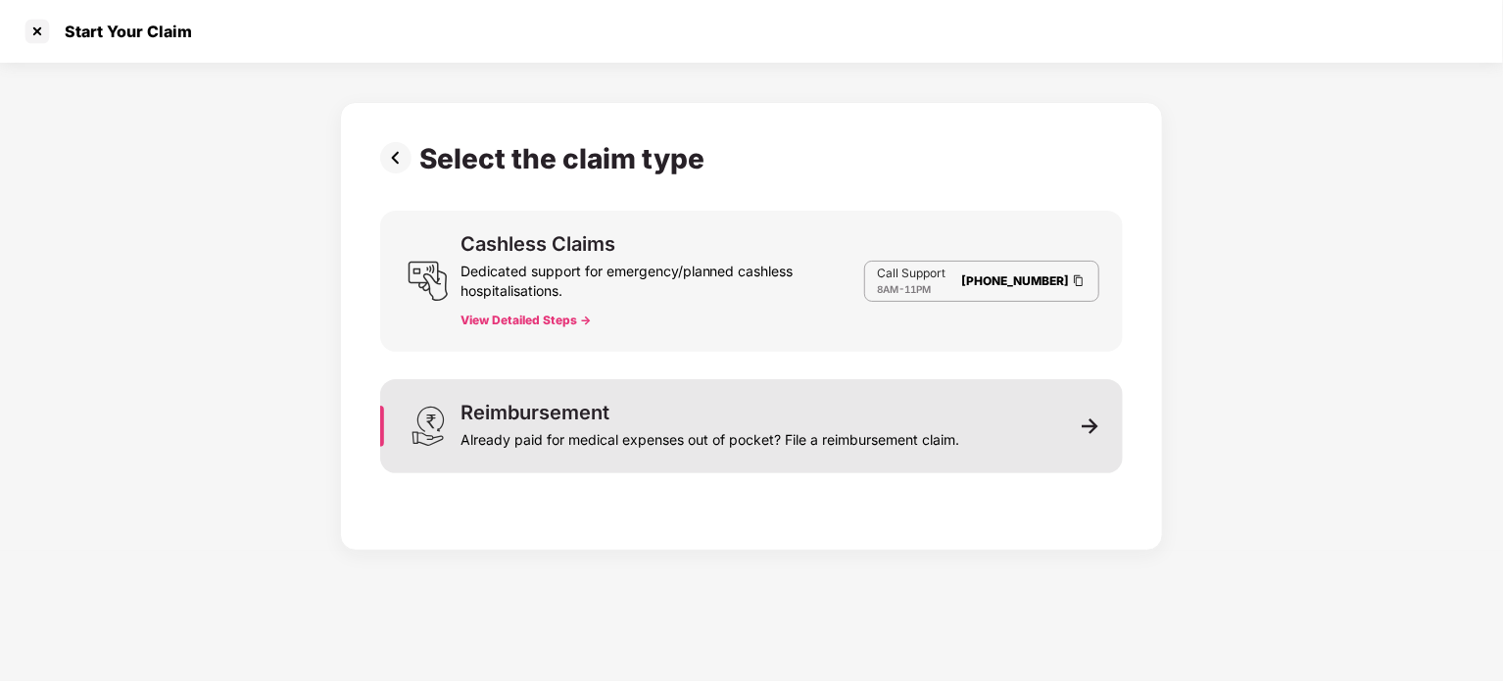
click at [650, 409] on div "Reimbursement Already paid for medical expenses out of pocket? File a reimburse…" at bounding box center [709, 426] width 499 height 47
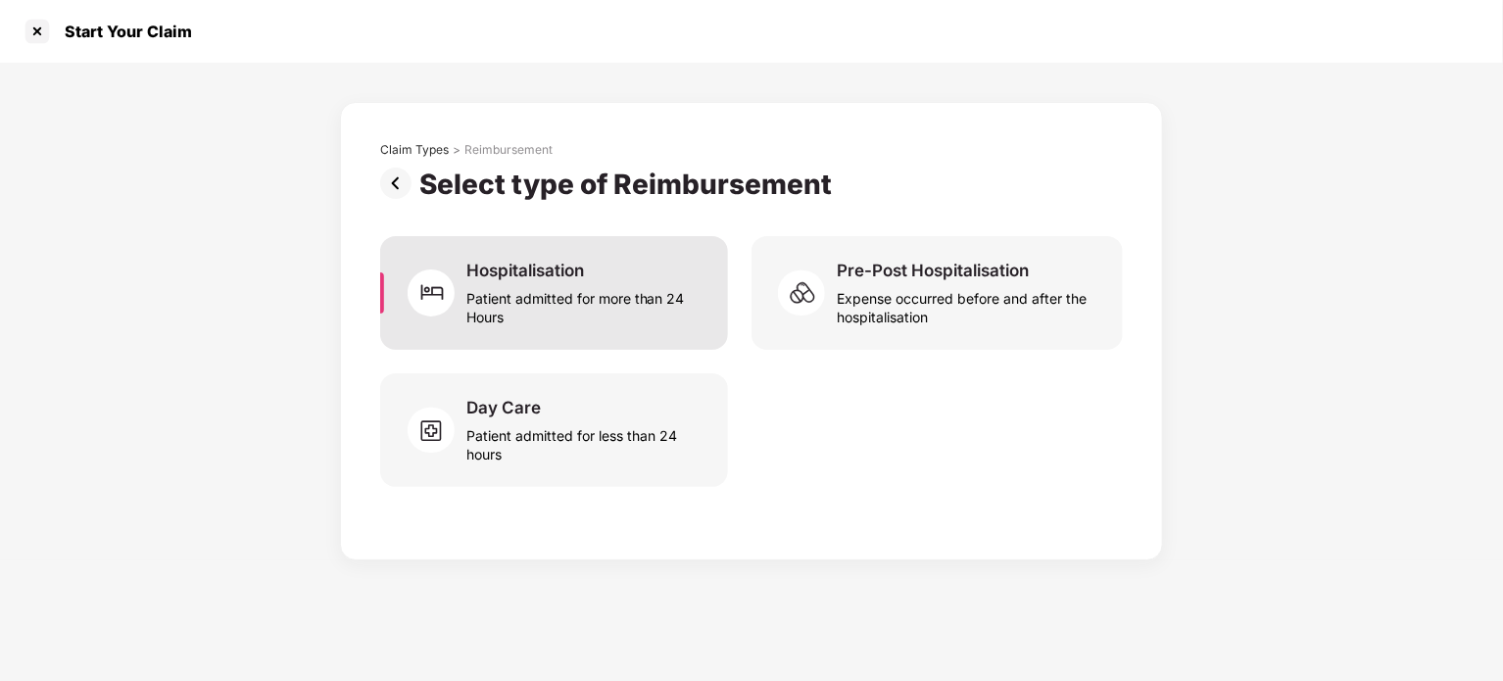
click at [668, 298] on div "Patient admitted for more than 24 Hours" at bounding box center [585, 303] width 238 height 45
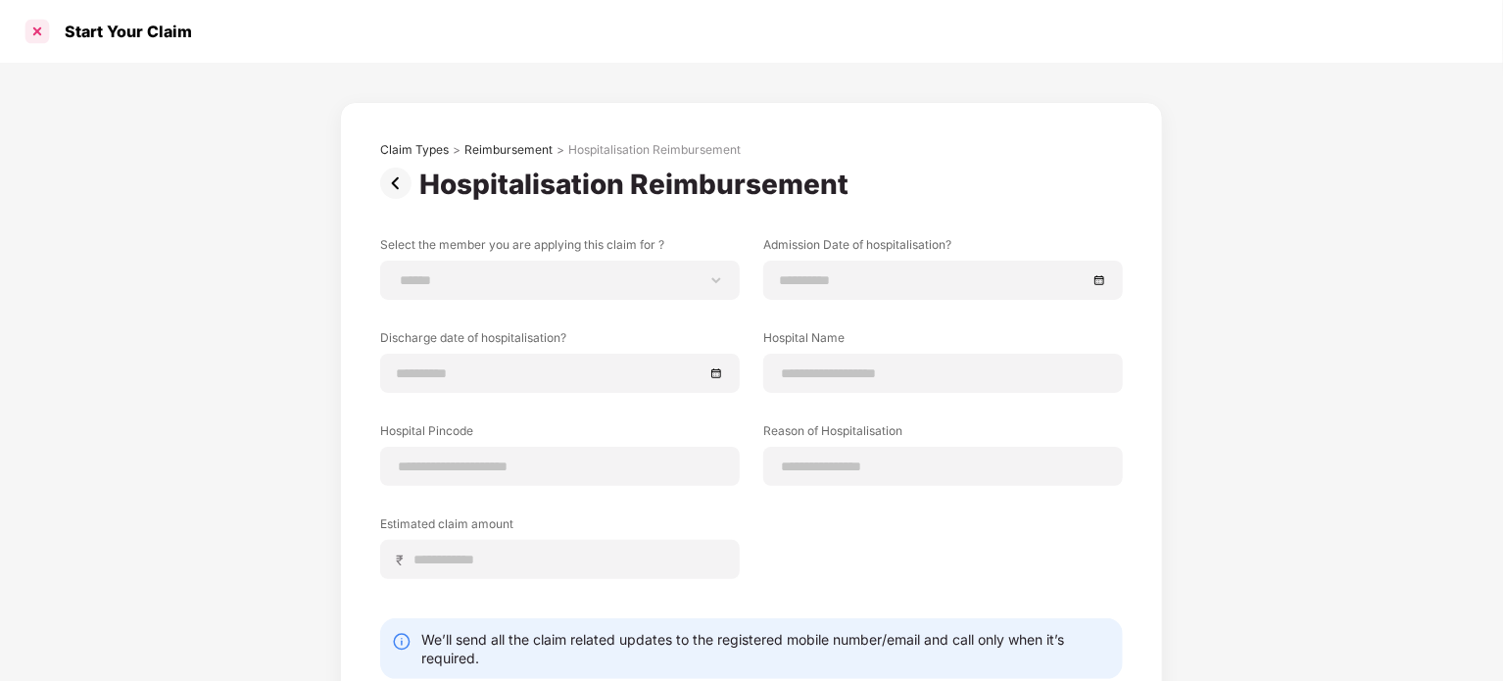
click at [39, 20] on div at bounding box center [37, 31] width 31 height 31
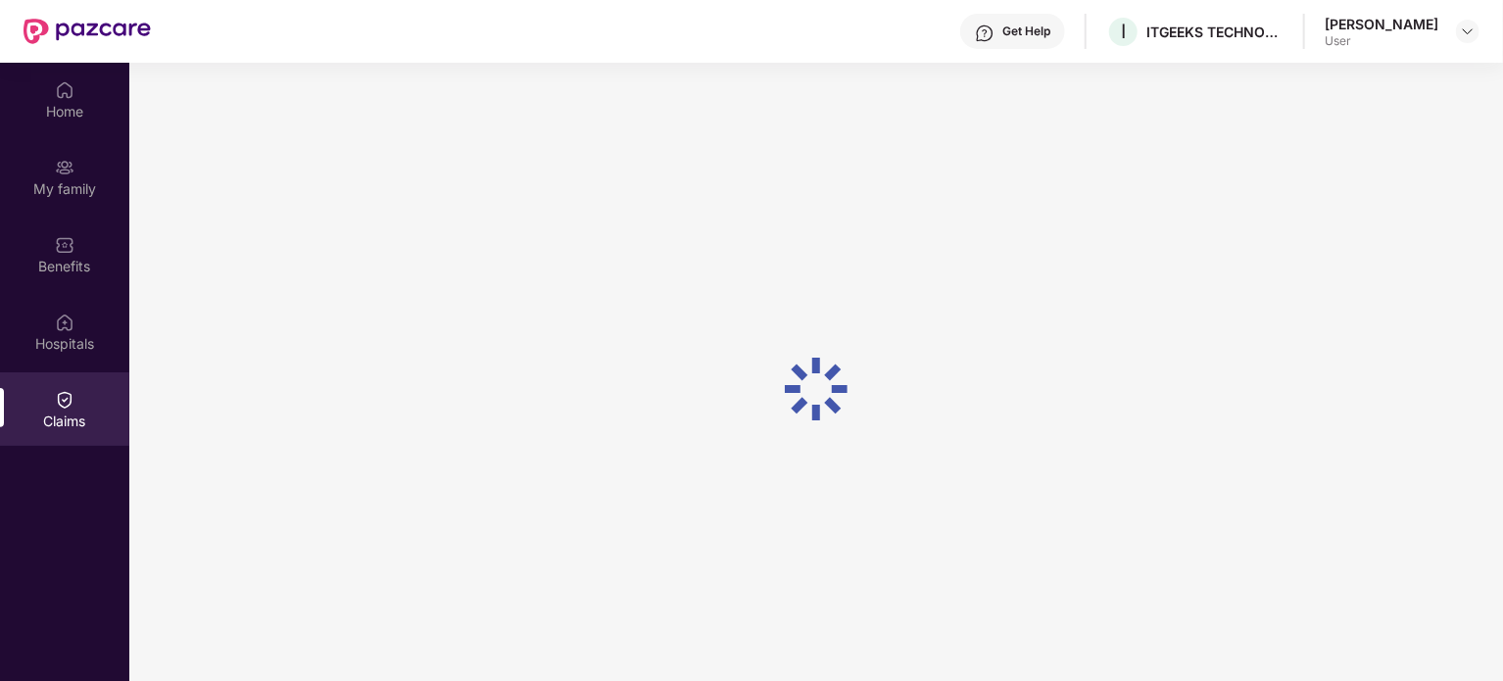
scroll to position [110, 0]
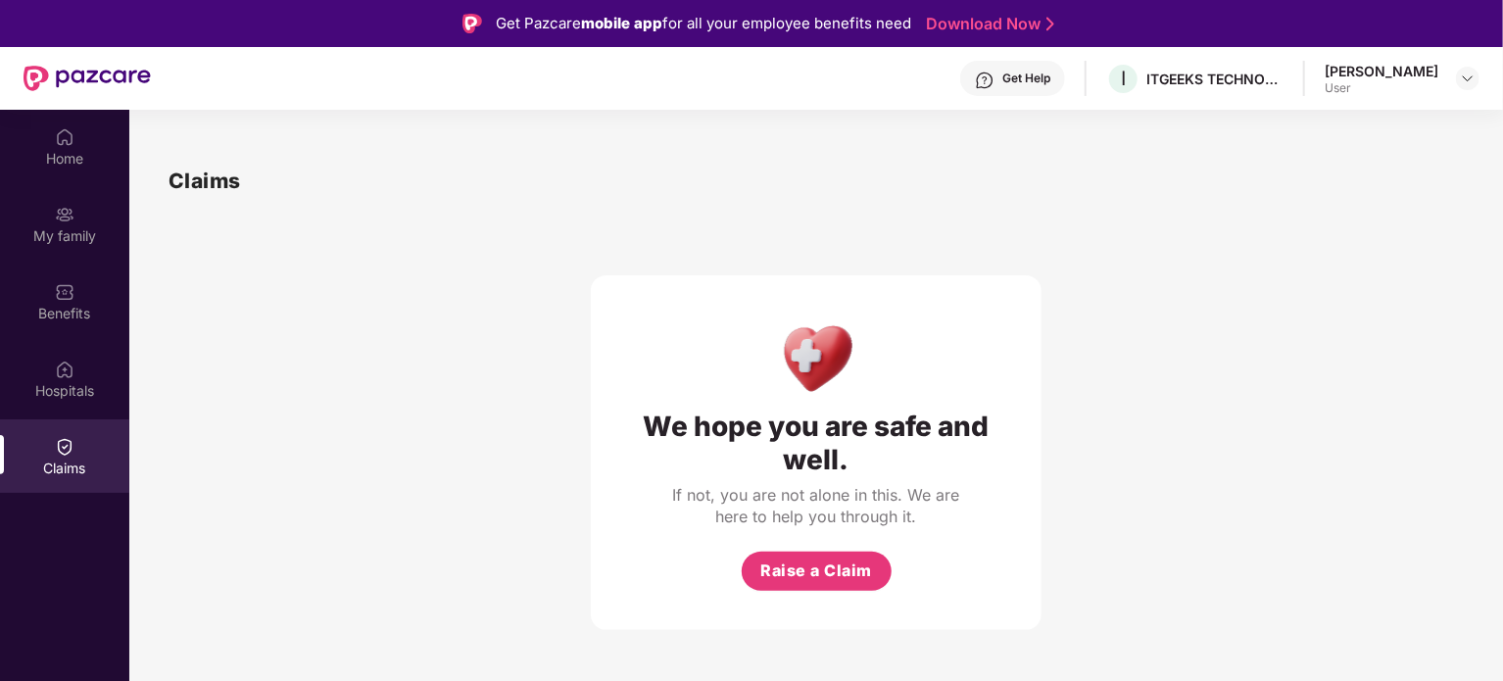
click at [1444, 66] on div "Sumit Patel User" at bounding box center [1401, 79] width 155 height 34
click at [1477, 79] on div at bounding box center [1468, 79] width 24 height 24
click at [1313, 127] on div "Logout" at bounding box center [1375, 125] width 255 height 38
